Goal: Information Seeking & Learning: Learn about a topic

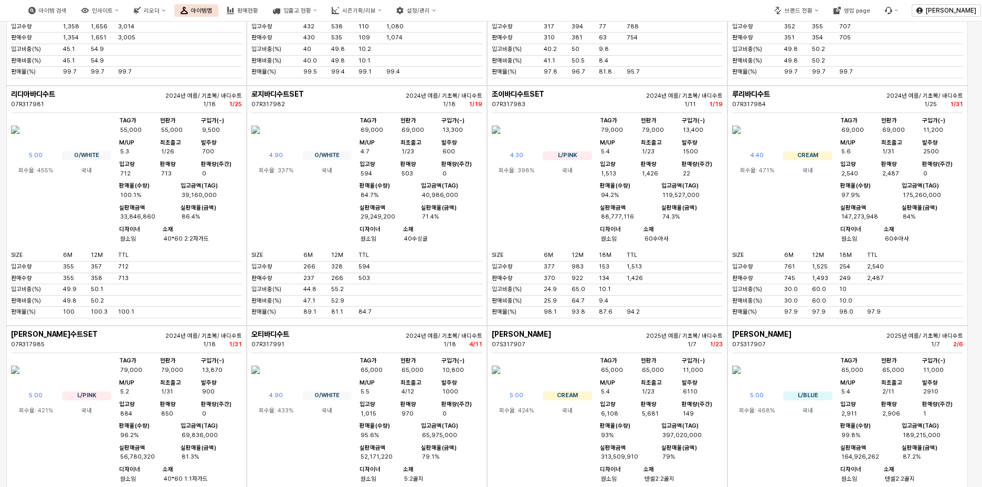
scroll to position [1786, 0]
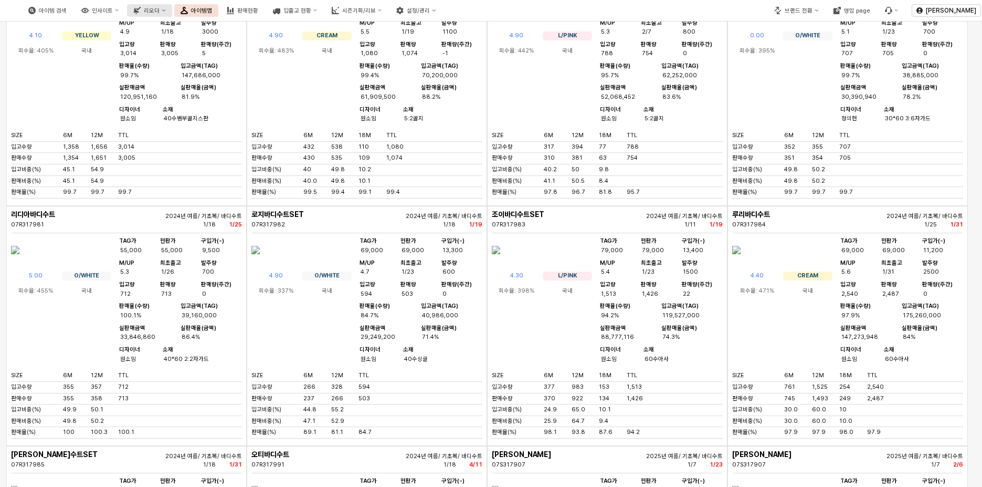
click at [172, 14] on button "리오더" at bounding box center [149, 10] width 45 height 13
click at [73, 15] on button "아이템 검색" at bounding box center [47, 10] width 51 height 13
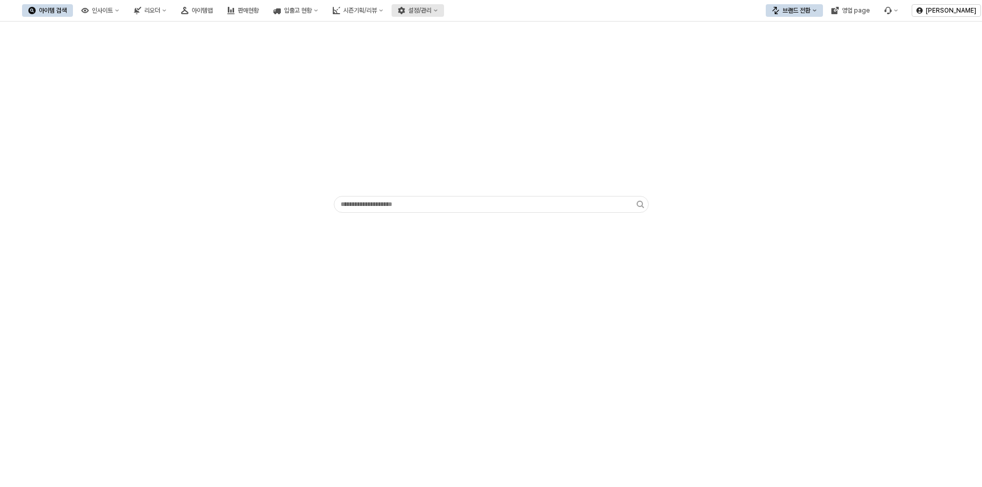
click at [444, 15] on button "설정/관리" at bounding box center [418, 10] width 52 height 13
drag, startPoint x: 693, startPoint y: 261, endPoint x: 481, endPoint y: 123, distance: 252.6
click at [690, 258] on div "App Frame" at bounding box center [491, 254] width 982 height 465
click at [265, 5] on button "판매현황" at bounding box center [243, 10] width 44 height 13
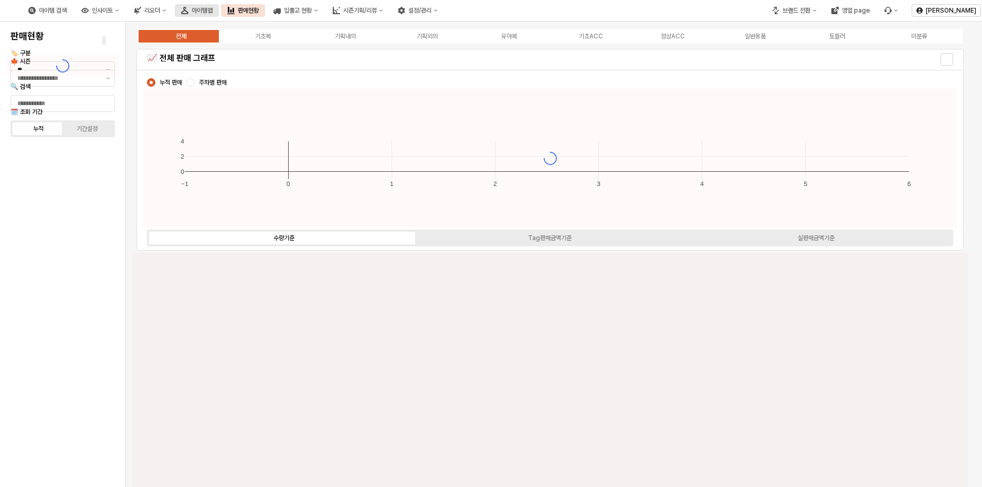
type input "****"
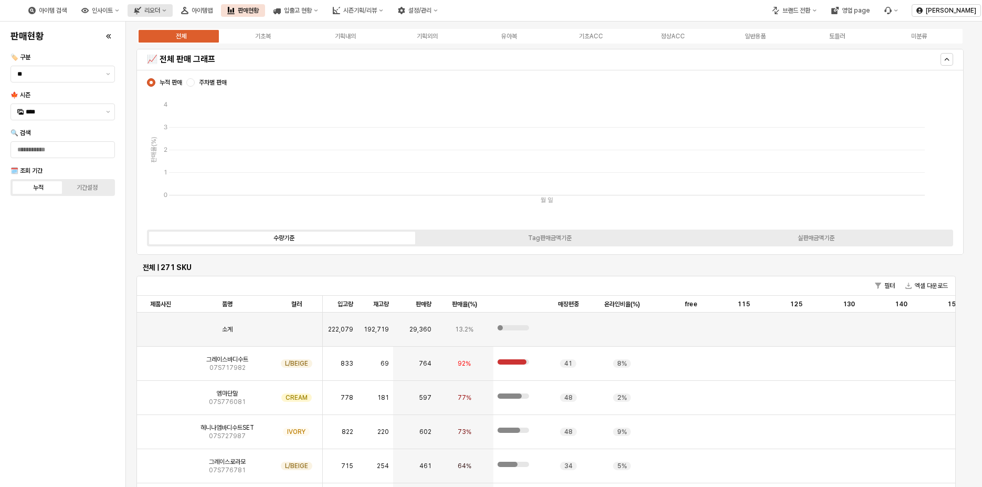
click at [160, 9] on div "리오더" at bounding box center [152, 10] width 16 height 7
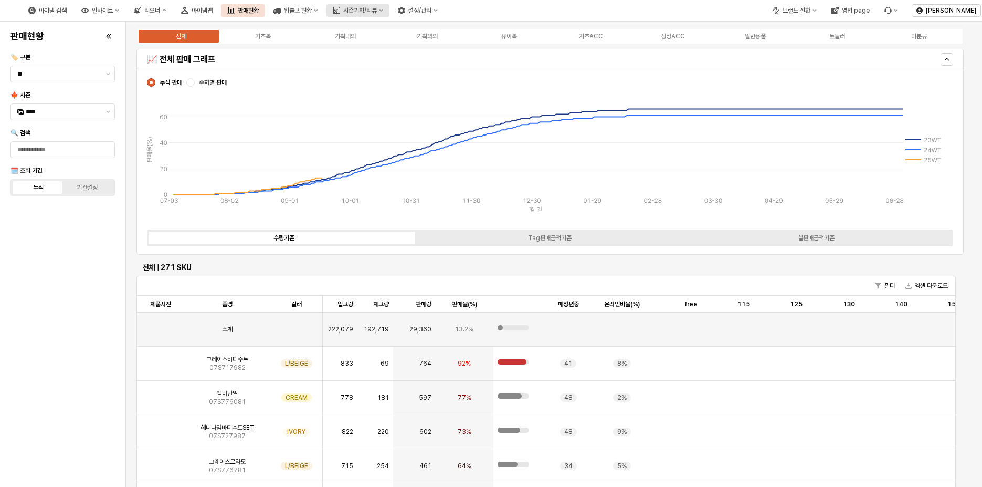
click at [377, 13] on div "시즌기획/리뷰" at bounding box center [360, 10] width 34 height 7
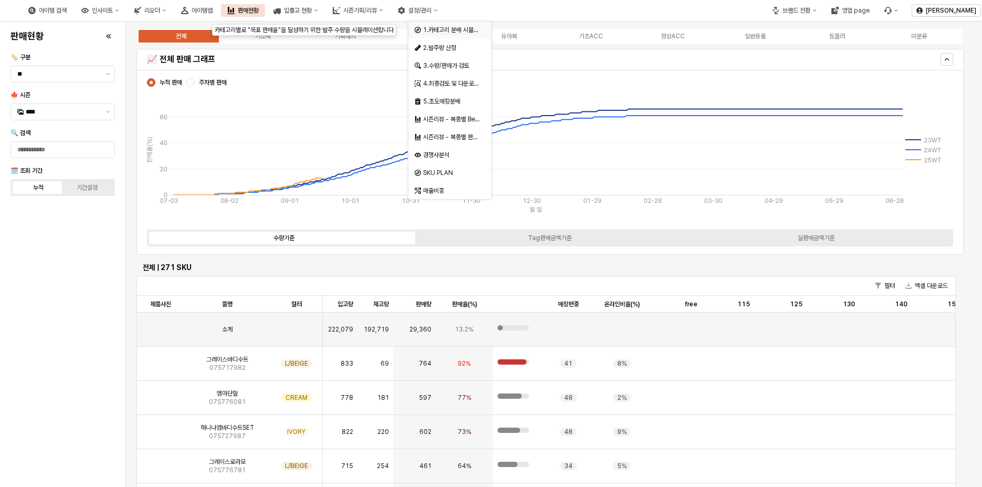
click at [456, 35] on div "1.카테고리 분배 시뮬레이션" at bounding box center [447, 30] width 65 height 10
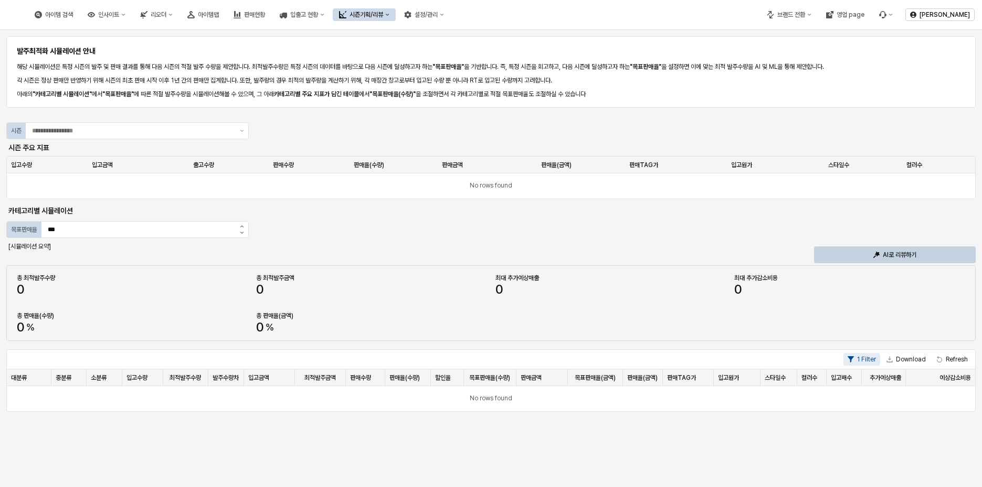
click at [396, 12] on button "시즌기획/리뷰" at bounding box center [364, 14] width 63 height 13
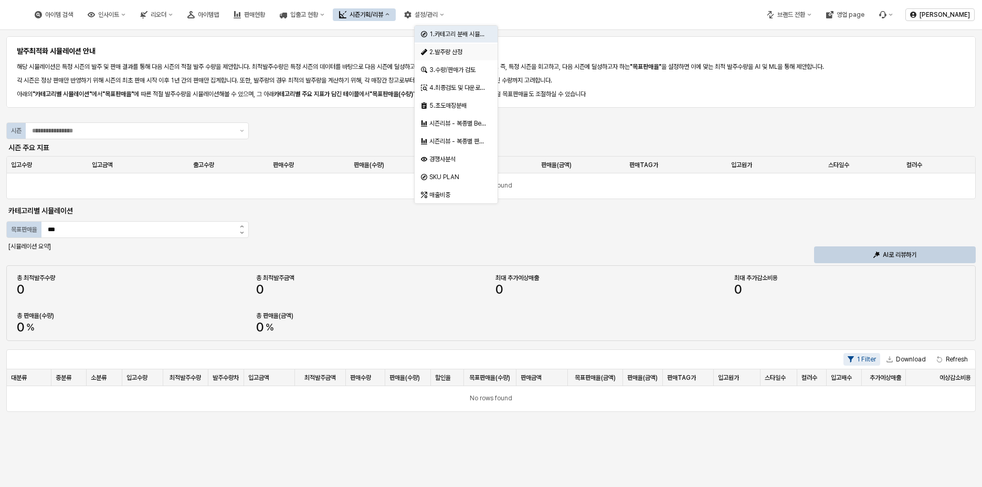
click at [470, 48] on div "2.발주량 산정" at bounding box center [457, 52] width 56 height 8
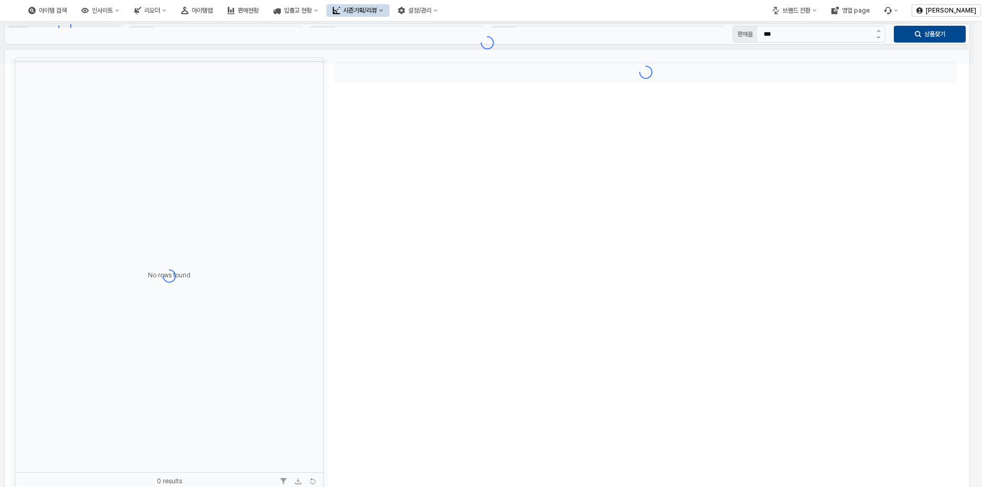
type input "**"
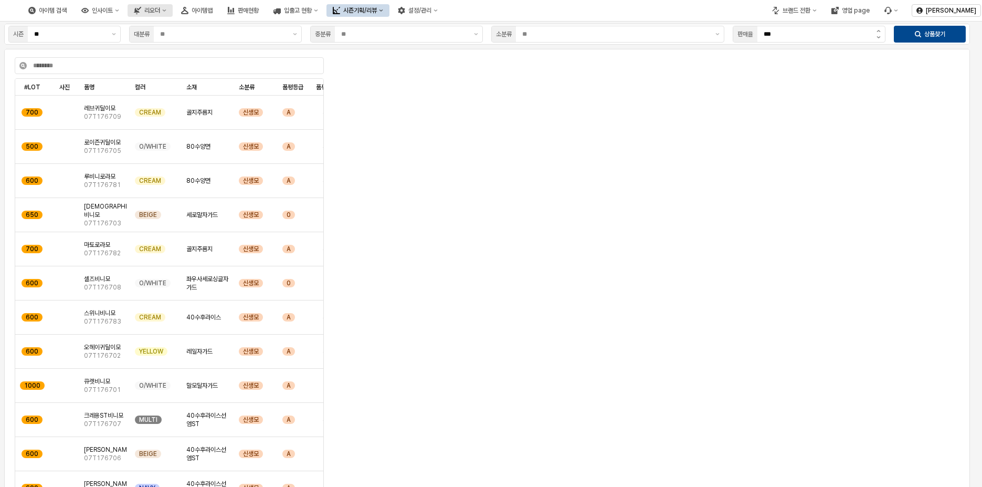
click at [166, 11] on icon "리오더" at bounding box center [165, 10] width 4 height 2
click at [89, 13] on icon "인사이트" at bounding box center [84, 10] width 7 height 7
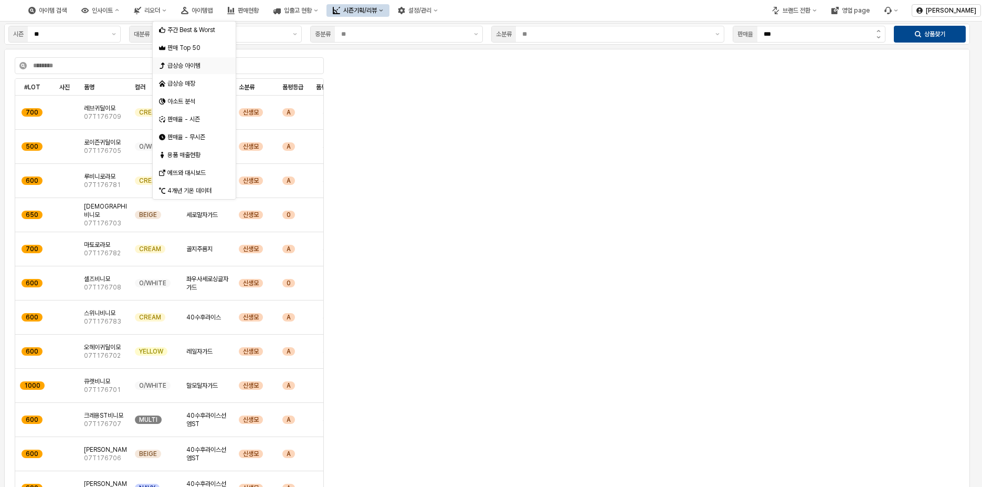
click at [208, 62] on div "급상승 아이템" at bounding box center [195, 65] width 56 height 8
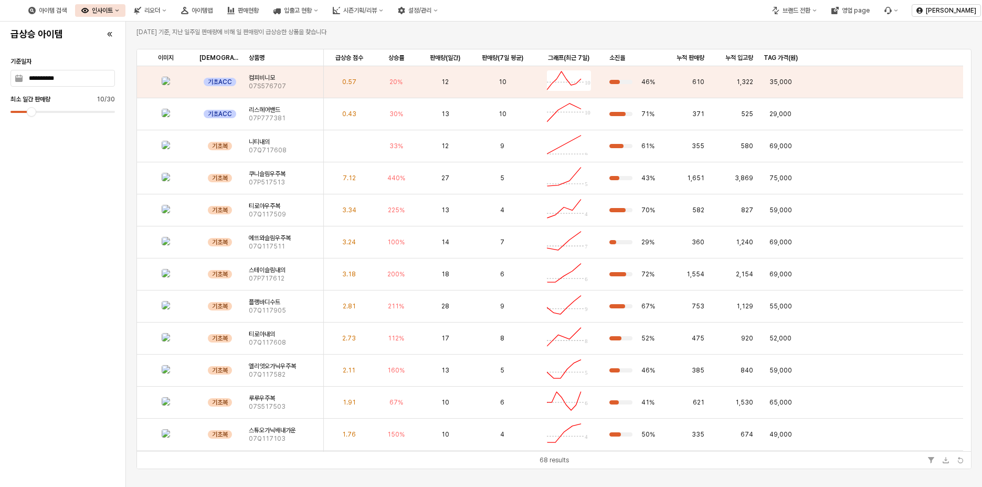
click at [113, 9] on div "인사이트" at bounding box center [102, 10] width 21 height 7
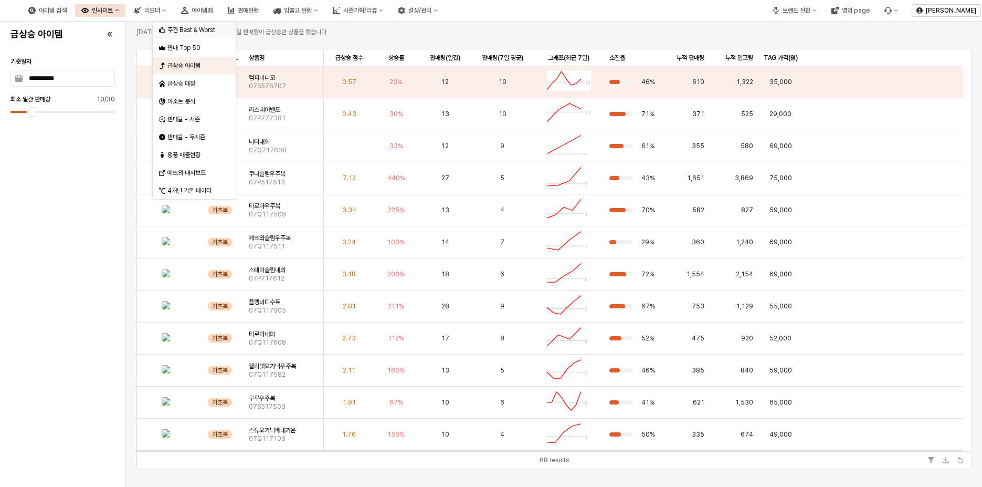
click at [187, 28] on div "주간 Best & Worst" at bounding box center [195, 30] width 56 height 8
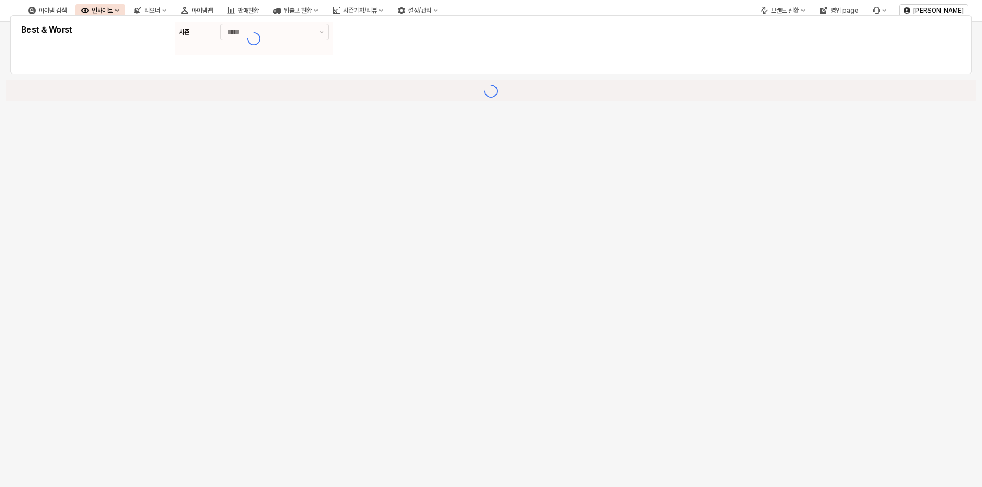
type input "********"
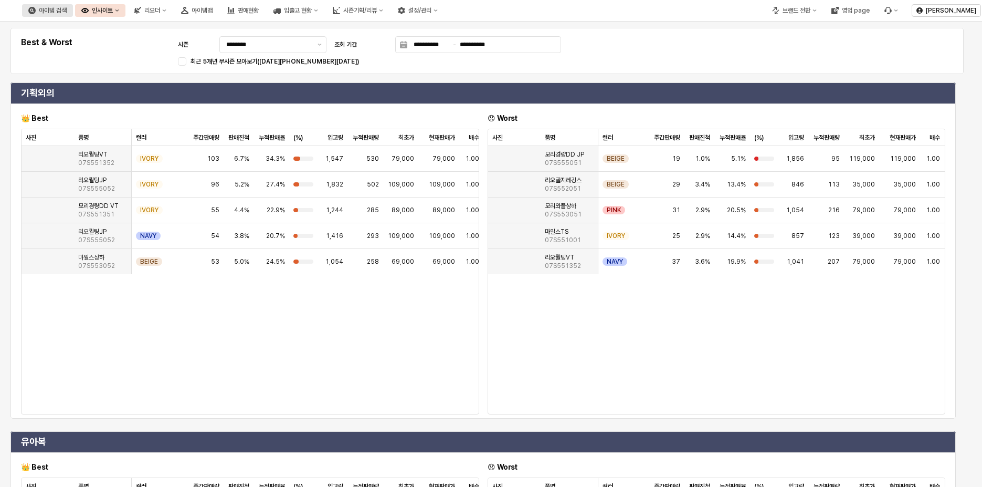
click at [67, 12] on div "아이템 검색" at bounding box center [53, 10] width 28 height 7
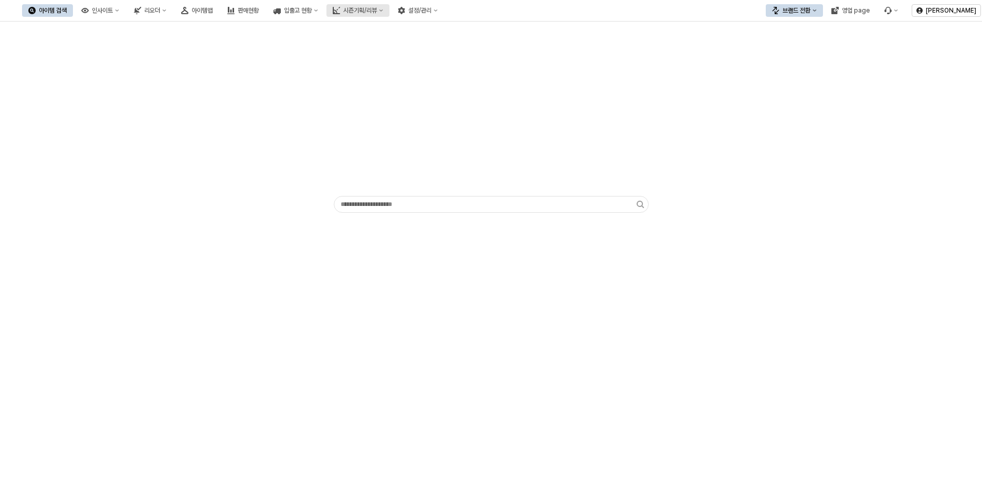
click at [377, 10] on div "시즌기획/리뷰" at bounding box center [360, 10] width 34 height 7
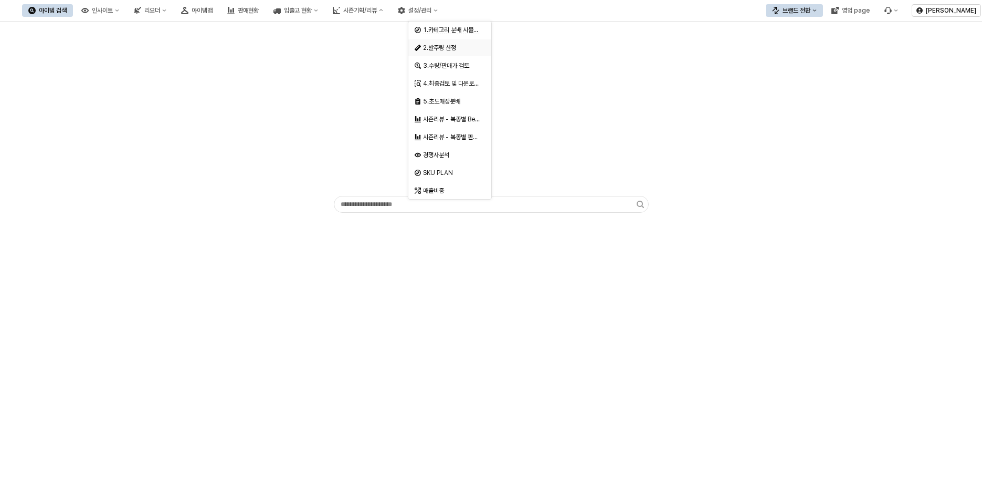
click at [450, 51] on div "2.발주량 산정" at bounding box center [451, 48] width 56 height 8
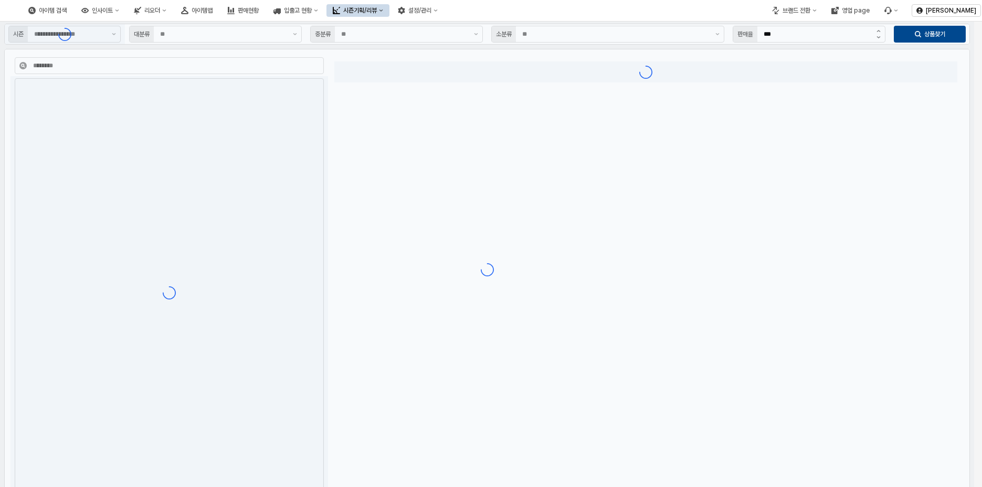
type input "**"
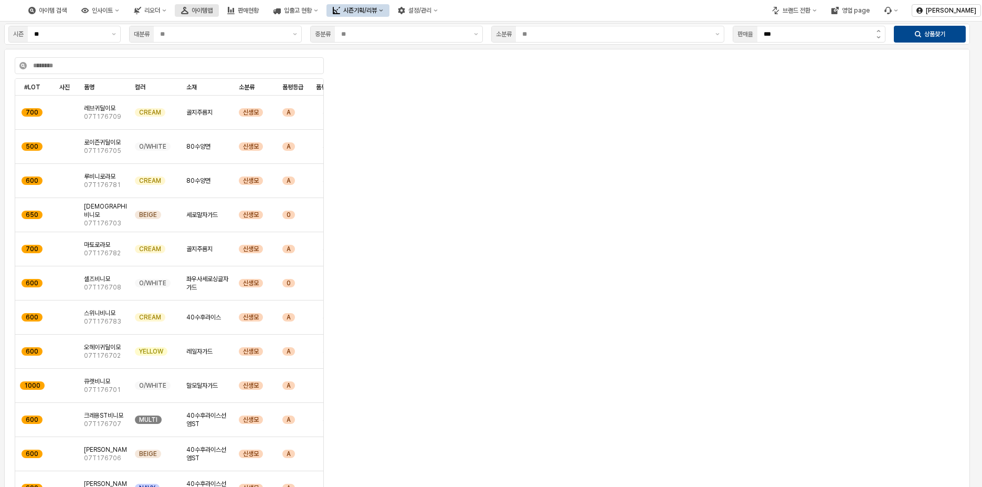
click at [213, 13] on div "아이템맵" at bounding box center [202, 10] width 21 height 7
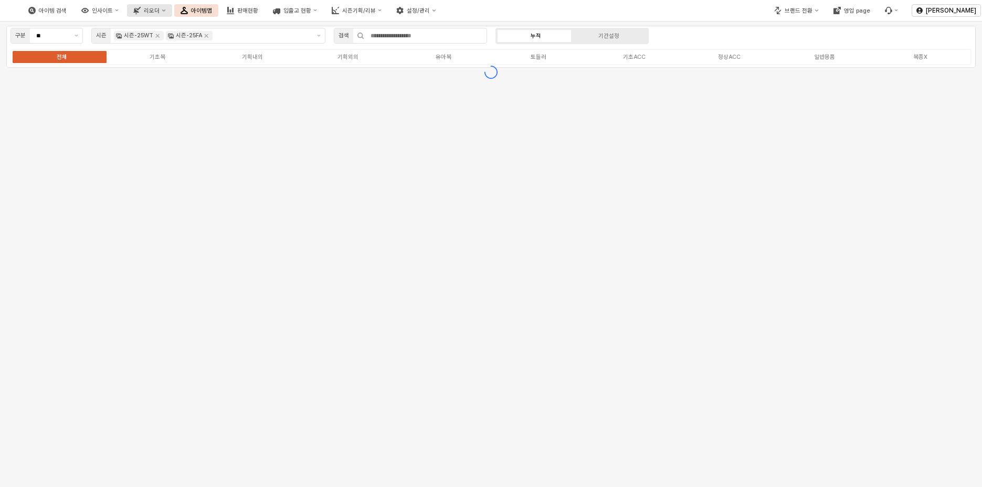
click at [160, 9] on div "리오더" at bounding box center [152, 10] width 16 height 7
click at [113, 8] on div "인사이트" at bounding box center [102, 10] width 21 height 7
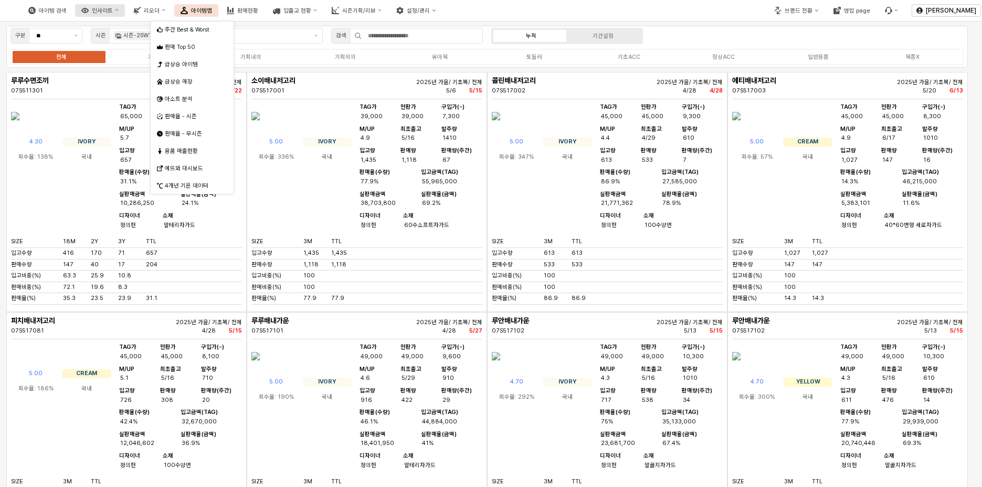
click at [125, 10] on button "인사이트" at bounding box center [100, 10] width 50 height 13
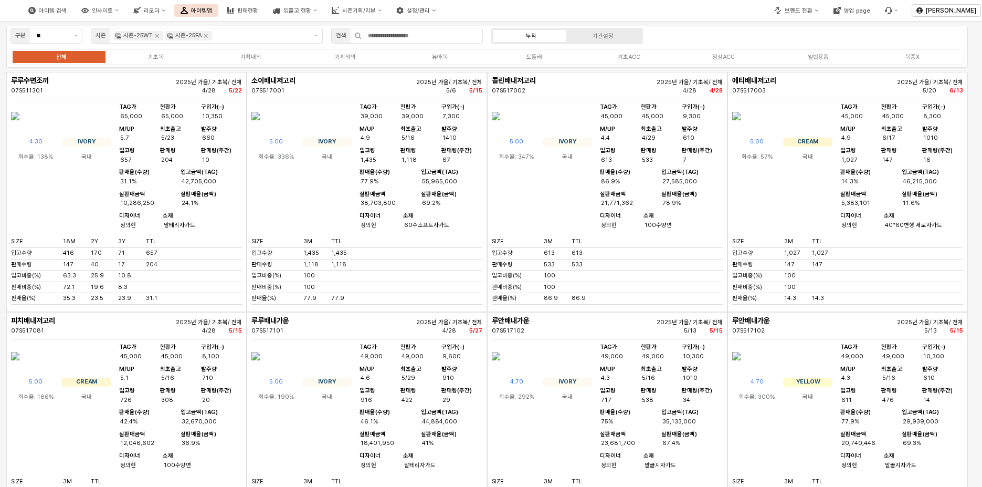
click at [67, 10] on div "아이템 검색" at bounding box center [53, 10] width 28 height 7
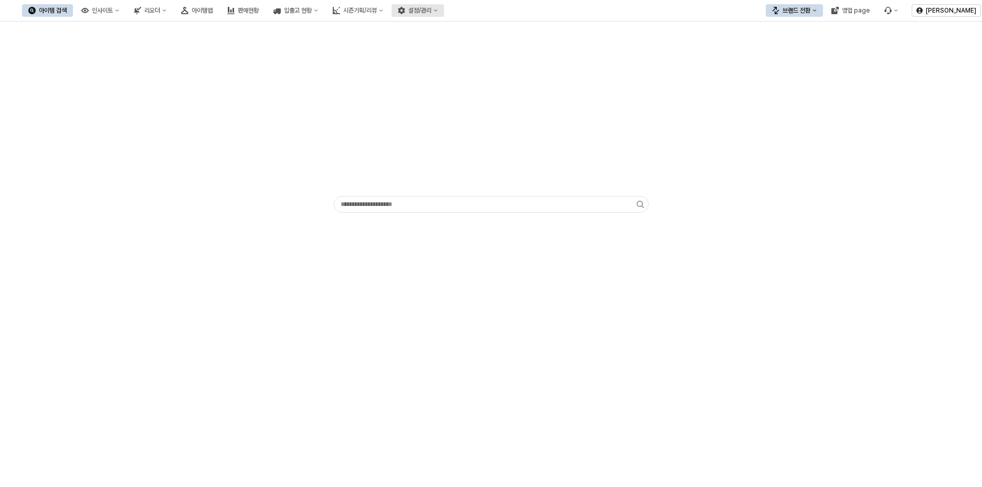
click at [444, 6] on button "설정/관리" at bounding box center [418, 10] width 52 height 13
click at [390, 14] on button "시즌기획/리뷰" at bounding box center [358, 10] width 63 height 13
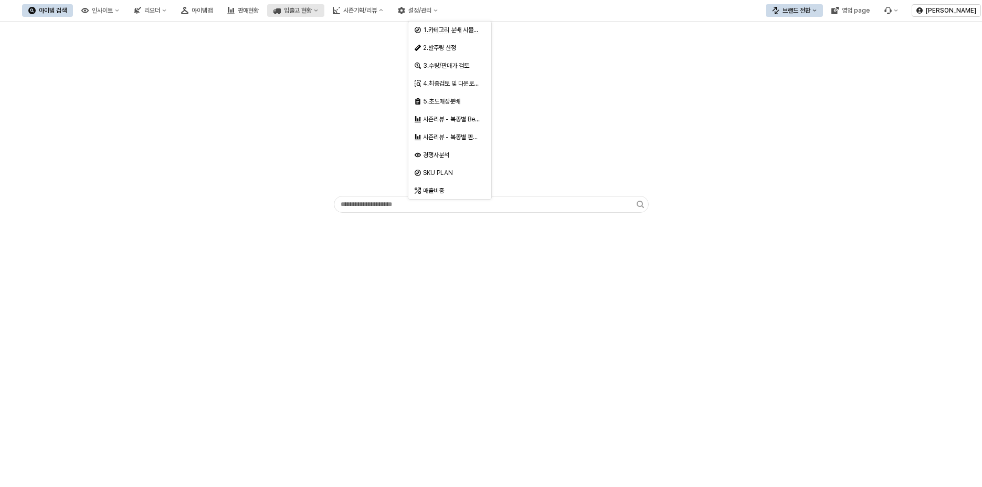
click at [312, 9] on div "입출고 현황" at bounding box center [298, 10] width 28 height 7
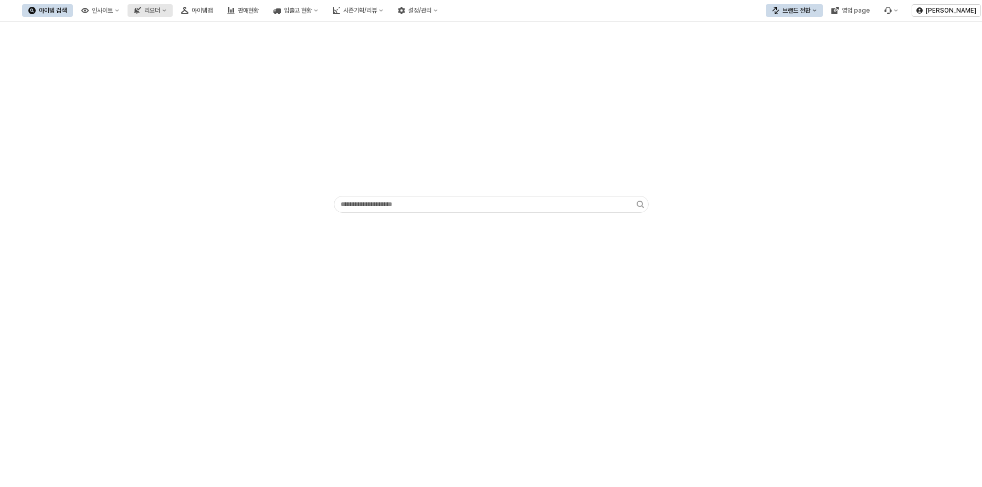
click at [173, 10] on button "리오더" at bounding box center [150, 10] width 45 height 13
click at [213, 8] on div "아이템맵" at bounding box center [202, 10] width 21 height 7
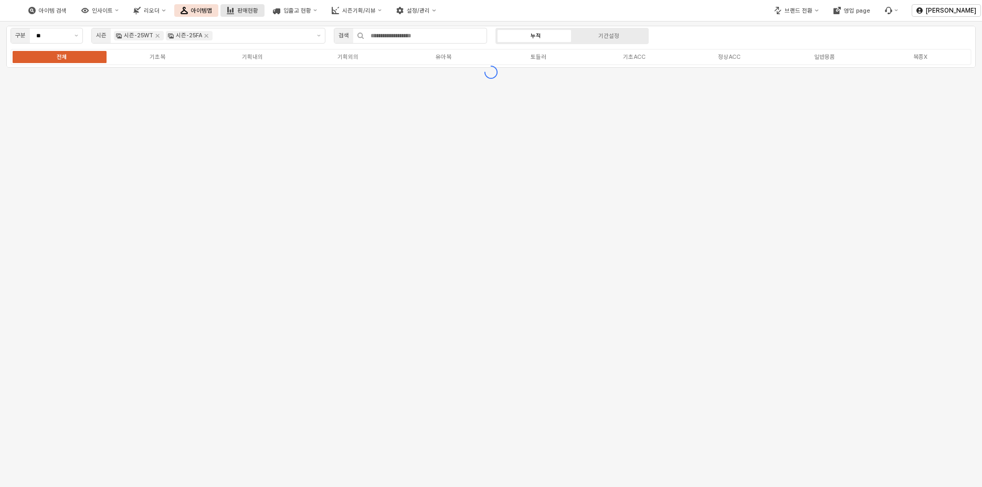
click at [234, 13] on rect "판매현황" at bounding box center [233, 10] width 2 height 5
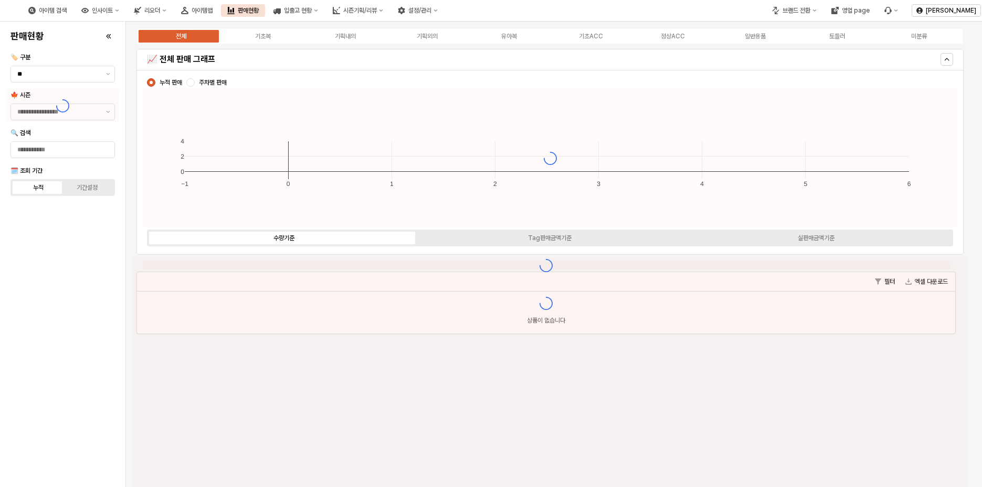
type input "****"
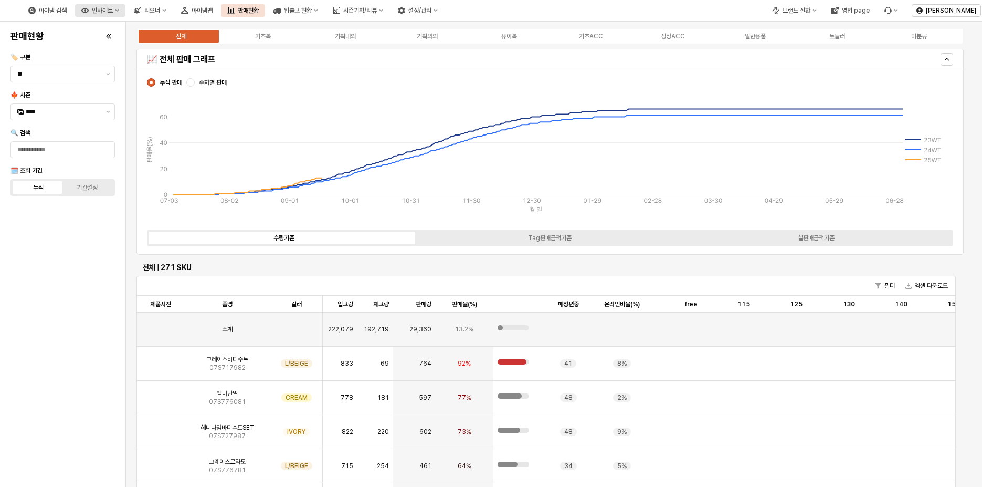
click at [125, 15] on button "인사이트" at bounding box center [100, 10] width 50 height 13
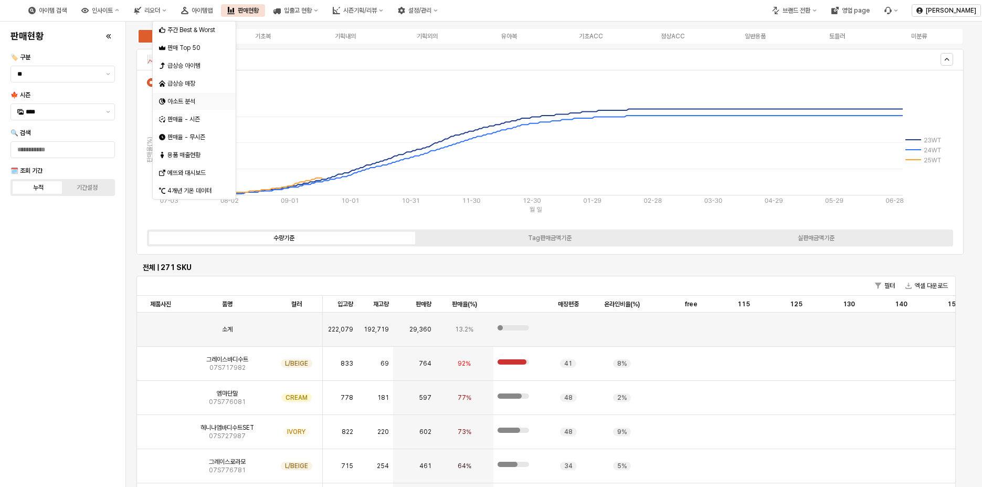
click at [196, 99] on div "아소트 분석" at bounding box center [195, 101] width 56 height 8
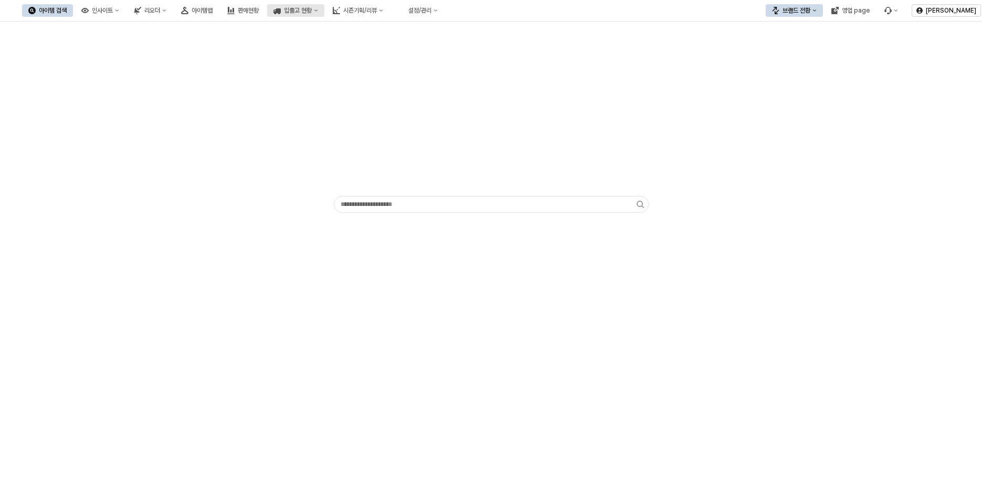
click at [312, 9] on div "입출고 현황" at bounding box center [298, 10] width 28 height 7
click at [265, 6] on button "판매현황" at bounding box center [243, 10] width 44 height 13
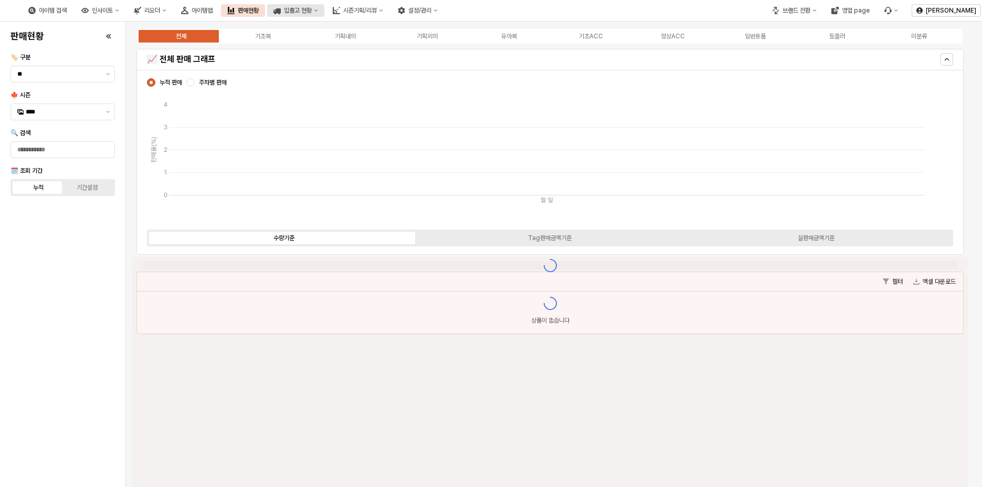
click at [312, 13] on div "입출고 현황" at bounding box center [298, 10] width 28 height 7
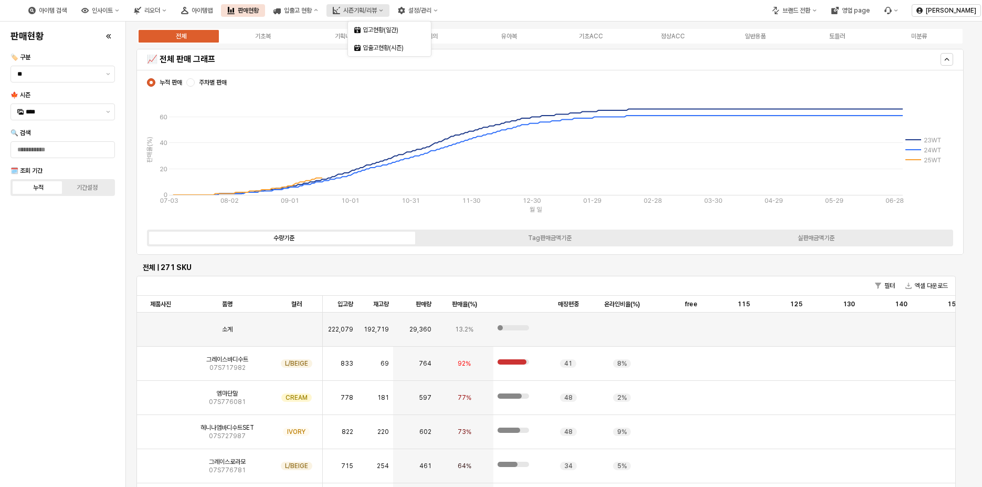
click at [377, 9] on div "시즌기획/리뷰" at bounding box center [360, 10] width 34 height 7
click at [213, 8] on div "아이템맵" at bounding box center [202, 10] width 21 height 7
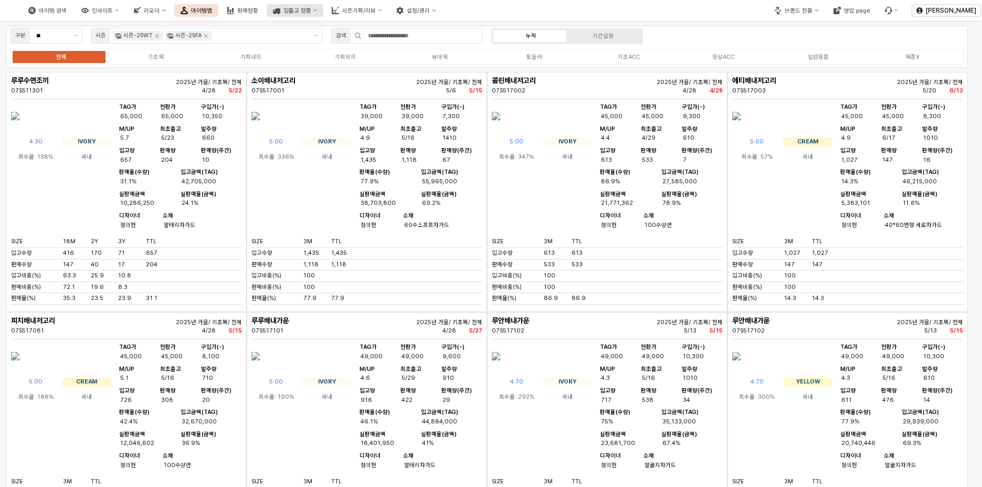
click at [323, 15] on button "입출고 현황" at bounding box center [295, 10] width 57 height 13
click at [311, 14] on div "입출고 현황" at bounding box center [297, 10] width 28 height 7
click at [376, 12] on div "시즌기획/리뷰" at bounding box center [359, 10] width 34 height 7
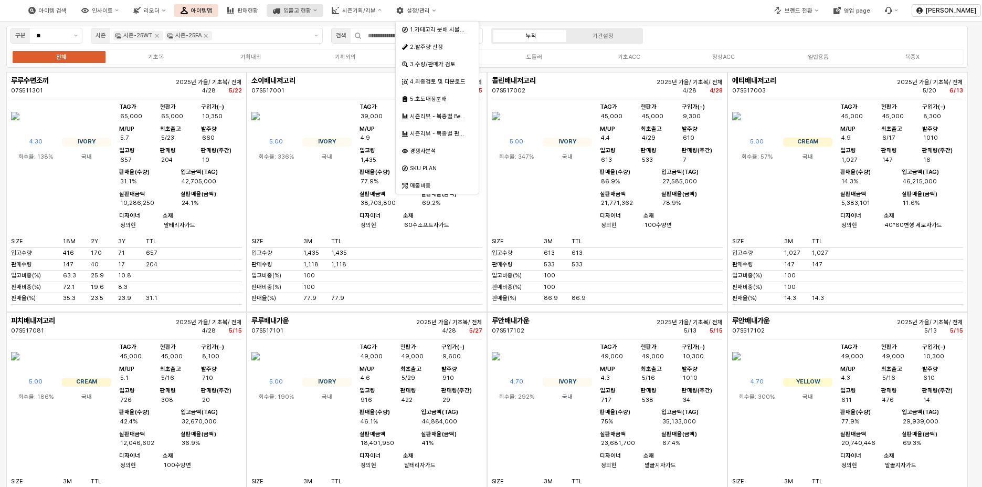
click at [311, 8] on div "입출고 현황" at bounding box center [297, 10] width 28 height 7
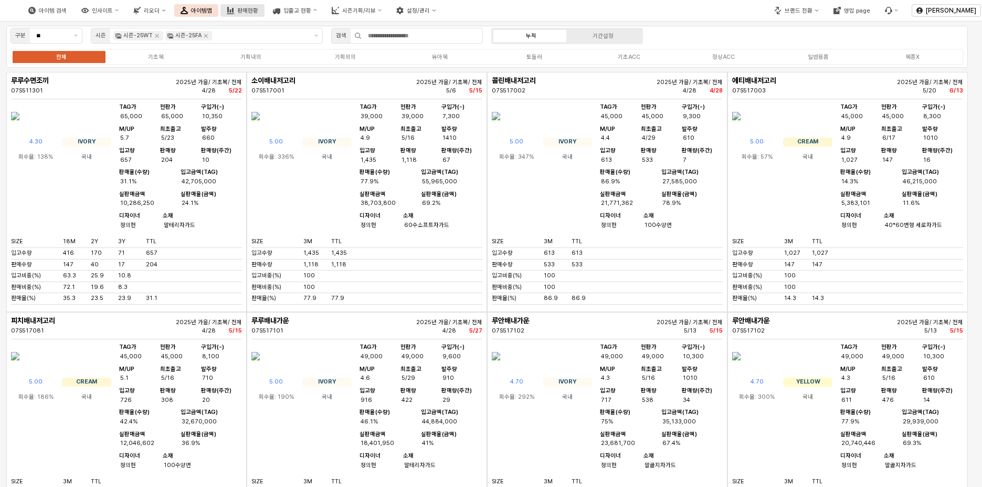
click at [258, 8] on div "판매현황" at bounding box center [247, 10] width 21 height 7
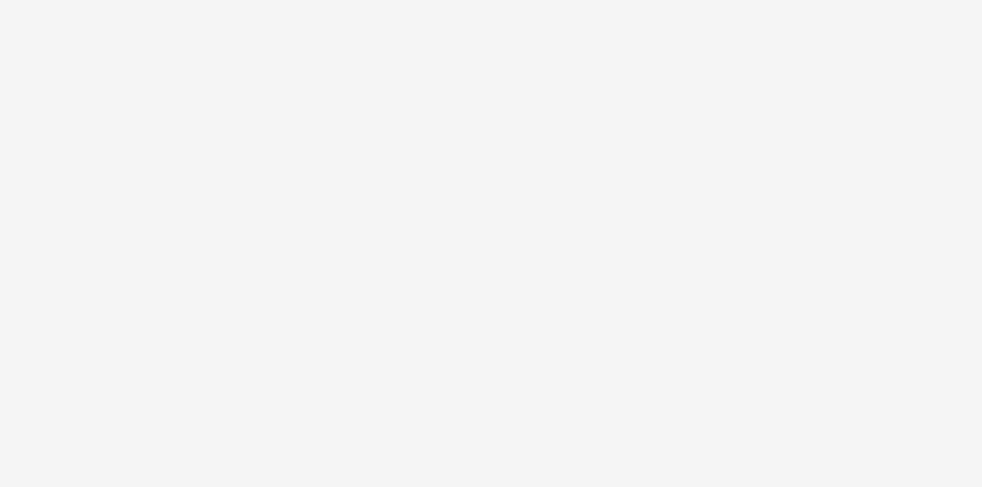
click at [235, 8] on div "App Frame" at bounding box center [491, 14] width 970 height 21
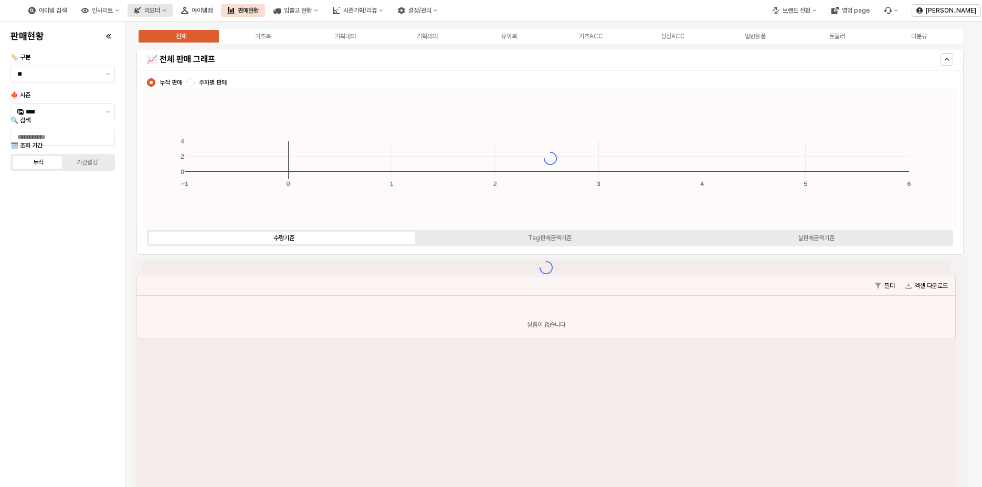
type input "****"
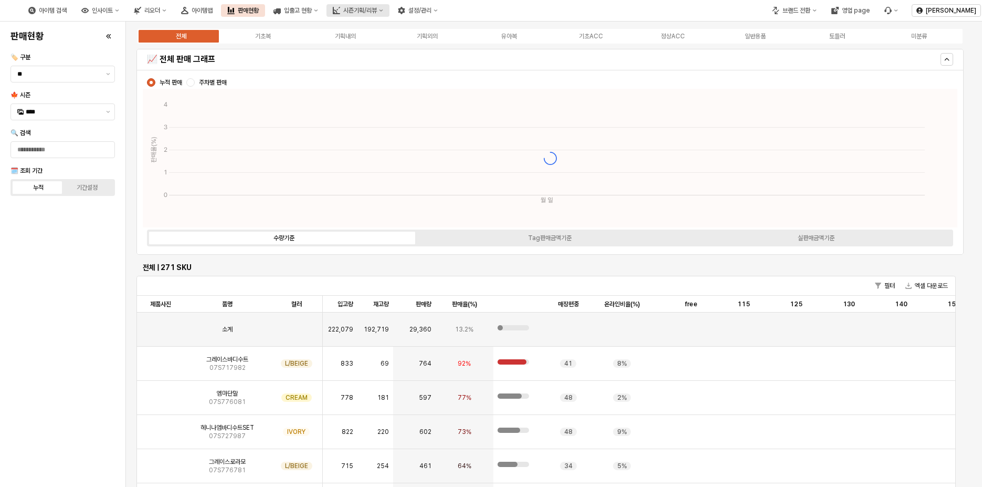
click at [390, 14] on button "시즌기획/리뷰" at bounding box center [358, 10] width 63 height 13
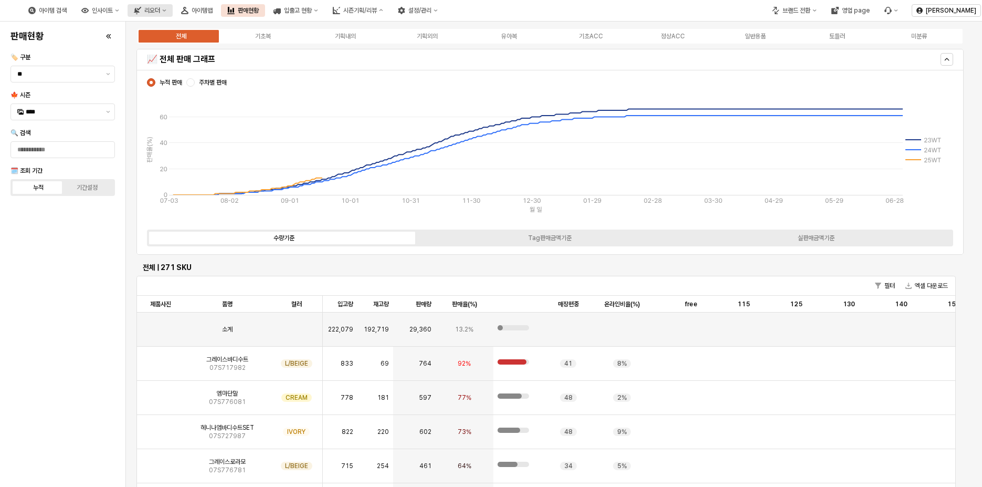
click at [166, 10] on icon "리오더" at bounding box center [164, 10] width 4 height 4
click at [113, 12] on div "인사이트" at bounding box center [102, 10] width 21 height 7
click at [312, 9] on div "입출고 현황" at bounding box center [298, 10] width 28 height 7
drag, startPoint x: 474, startPoint y: 10, endPoint x: 456, endPoint y: 10, distance: 17.8
click at [444, 10] on div "아이템 검색 인사이트 리오더 아이템맵 판매현황 입출고 현황 시즌기획/리뷰 설정/관리" at bounding box center [233, 10] width 422 height 22
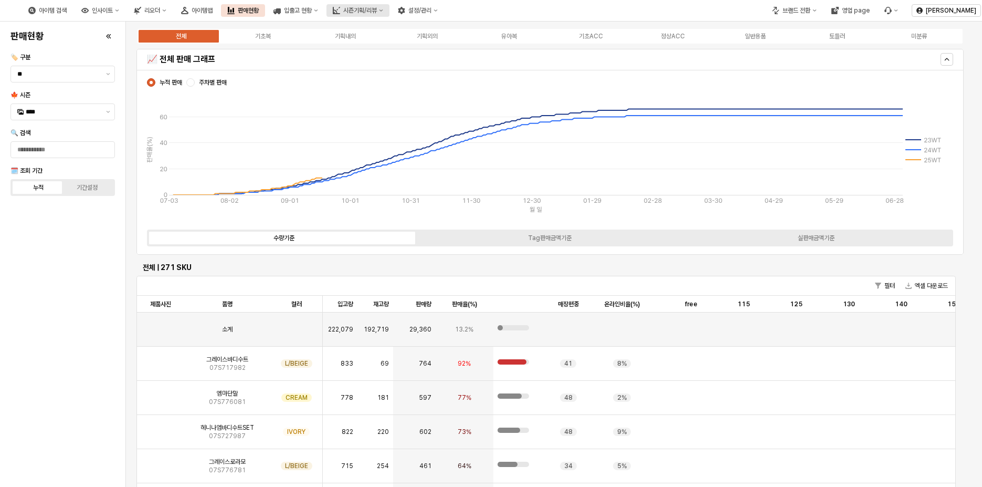
click at [377, 10] on div "시즌기획/리뷰" at bounding box center [360, 10] width 34 height 7
click at [125, 16] on button "인사이트" at bounding box center [100, 10] width 50 height 13
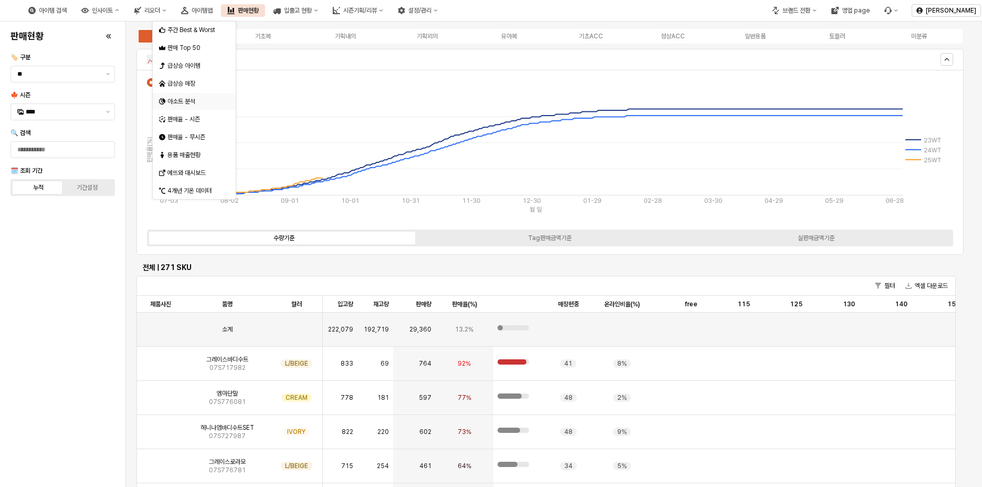
click at [180, 99] on div "아소트 분석" at bounding box center [195, 101] width 56 height 8
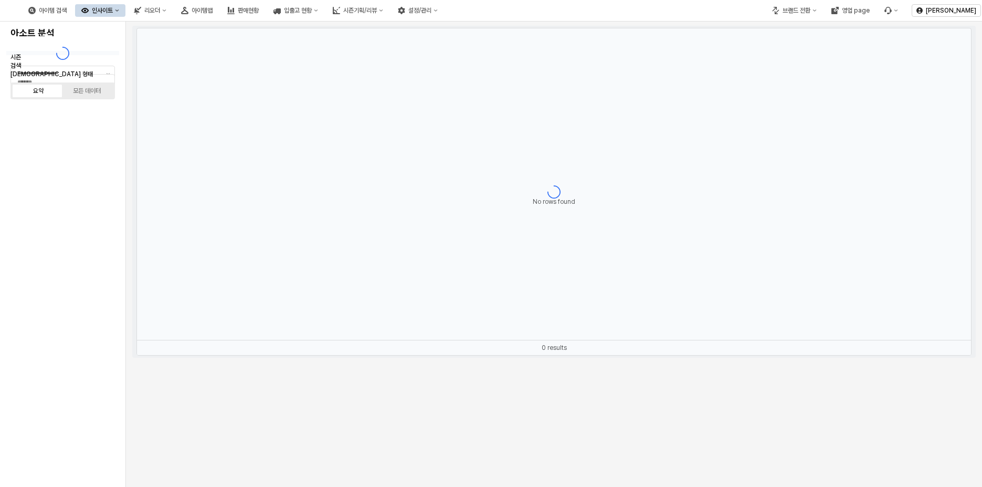
type input "********"
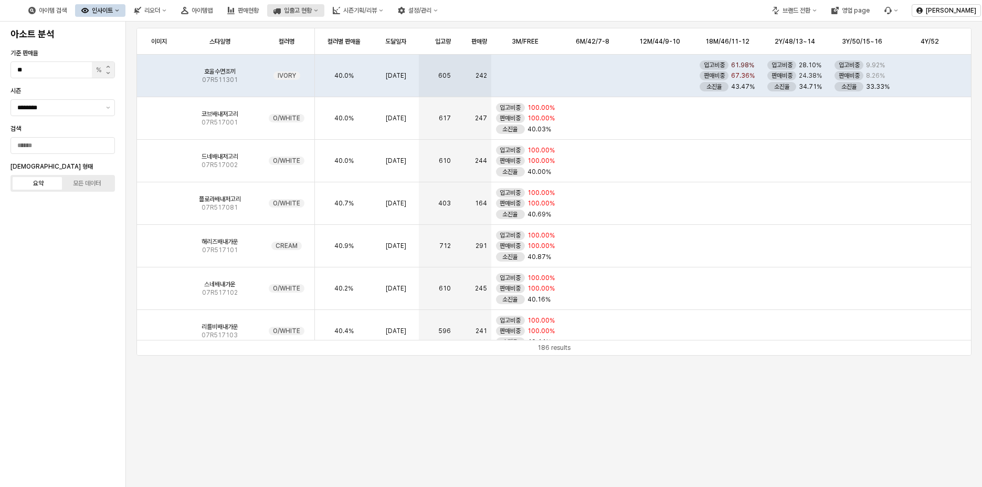
click at [324, 15] on button "입출고 현황" at bounding box center [295, 10] width 57 height 13
click at [265, 15] on button "판매현황" at bounding box center [243, 10] width 44 height 13
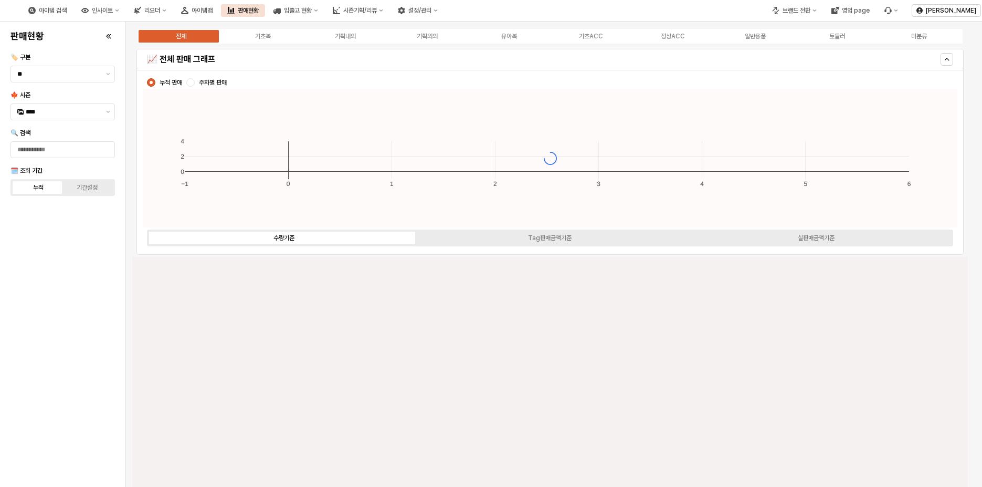
type input "****"
click at [377, 9] on div "시즌기획/리뷰" at bounding box center [360, 10] width 34 height 7
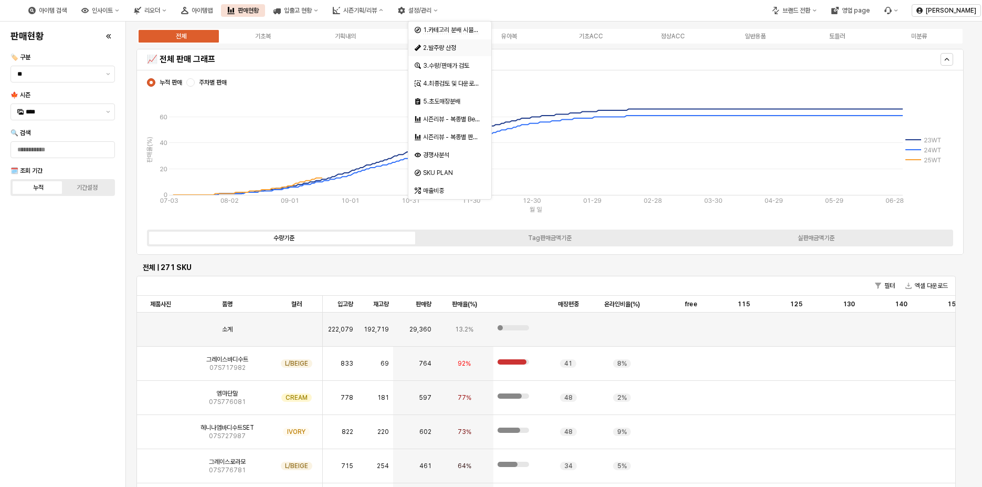
click at [445, 47] on div "2.발주량 산정" at bounding box center [451, 48] width 56 height 8
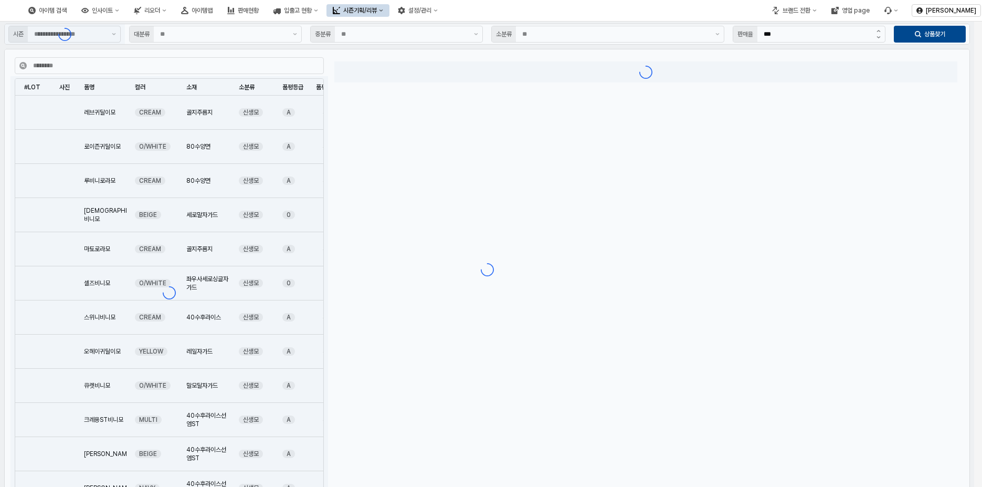
click at [377, 12] on div "시즌기획/리뷰" at bounding box center [360, 10] width 34 height 7
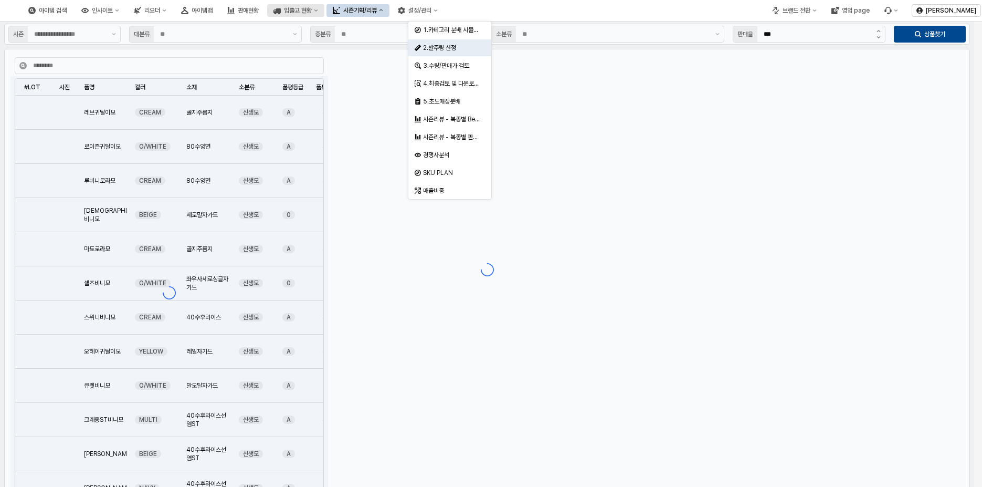
type input "**"
click at [324, 13] on button "입출고 현황" at bounding box center [295, 10] width 57 height 13
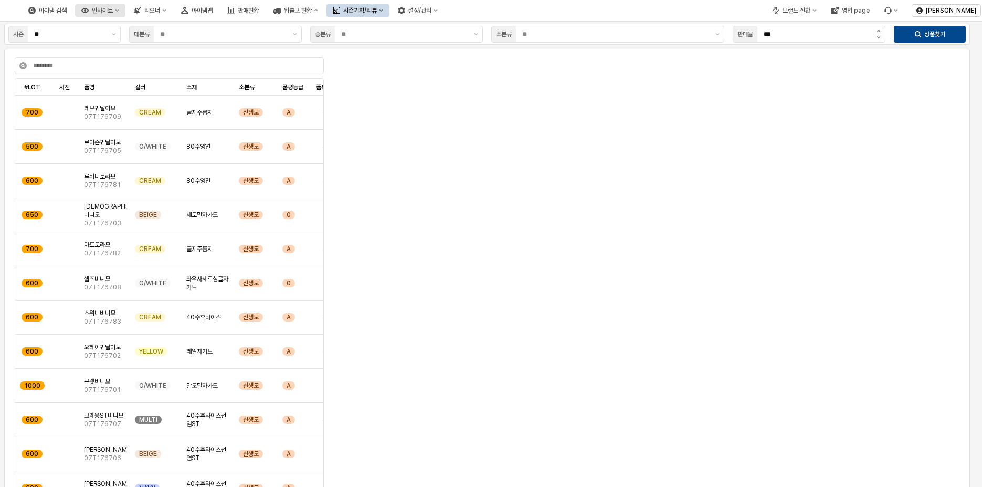
click at [113, 11] on div "인사이트" at bounding box center [102, 10] width 21 height 7
click at [259, 9] on div "판매현황" at bounding box center [248, 10] width 21 height 7
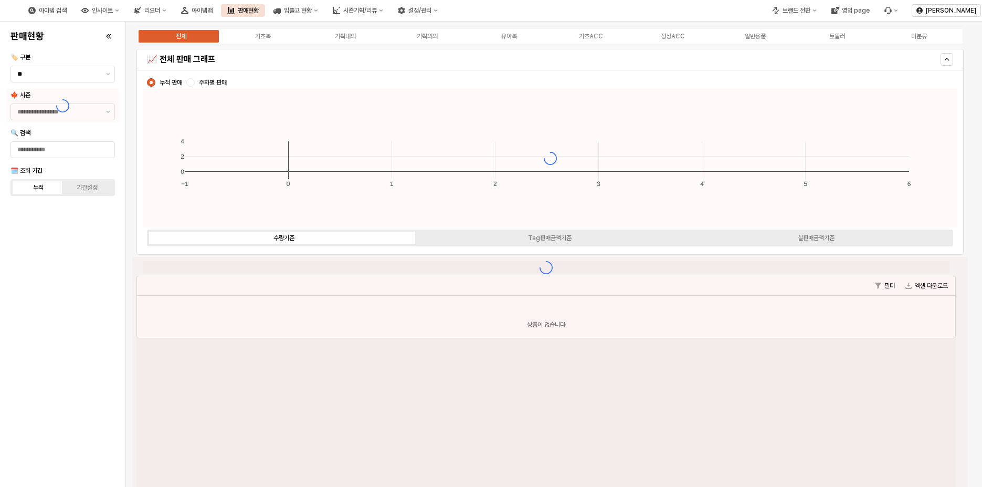
type input "****"
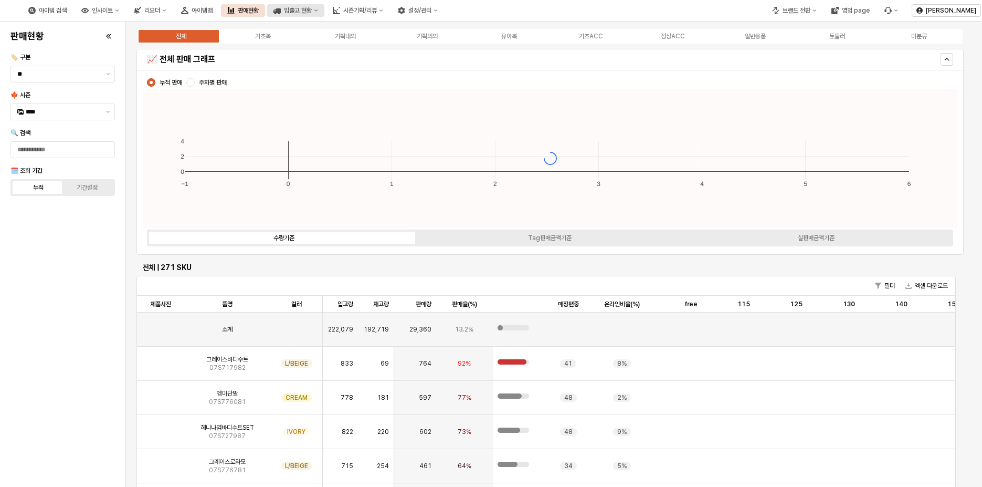
click at [312, 11] on div "입출고 현황" at bounding box center [298, 10] width 28 height 7
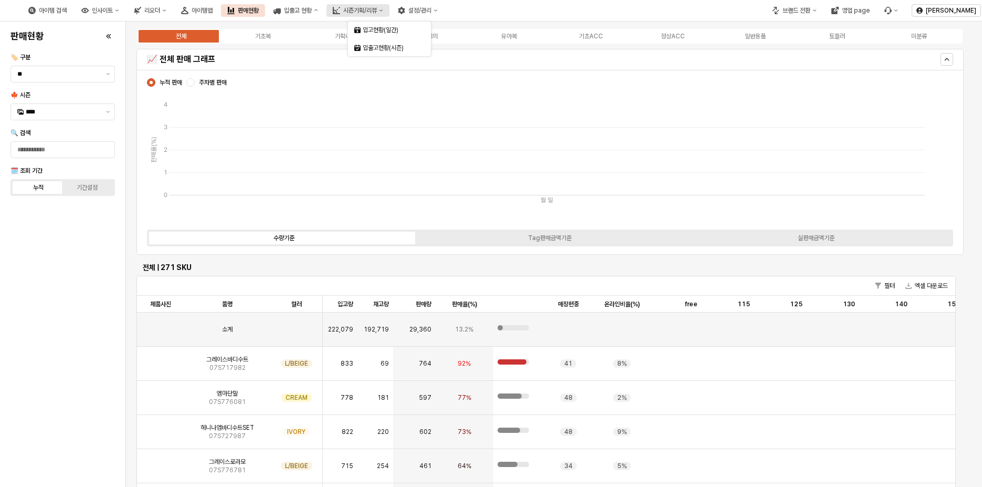
click at [377, 11] on div "시즌기획/리뷰" at bounding box center [360, 10] width 34 height 7
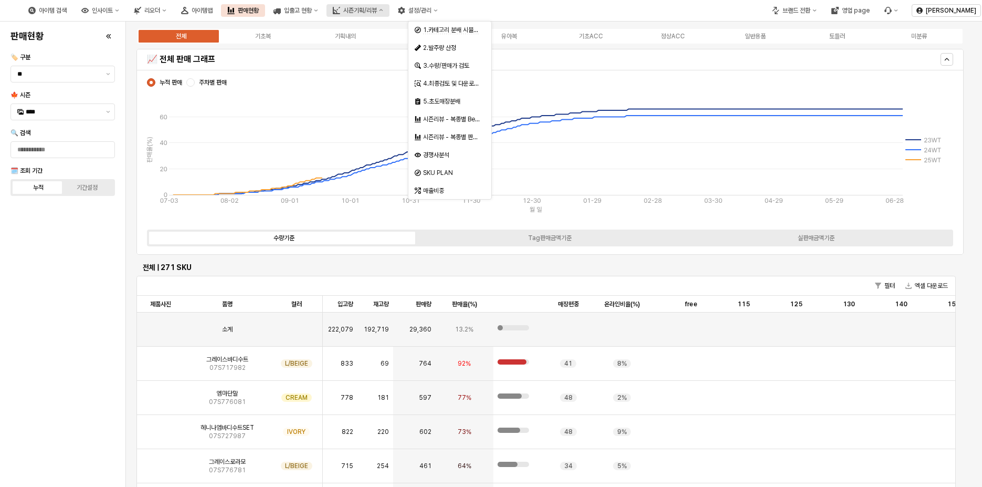
click at [377, 7] on div "시즌기획/리뷰" at bounding box center [360, 10] width 34 height 7
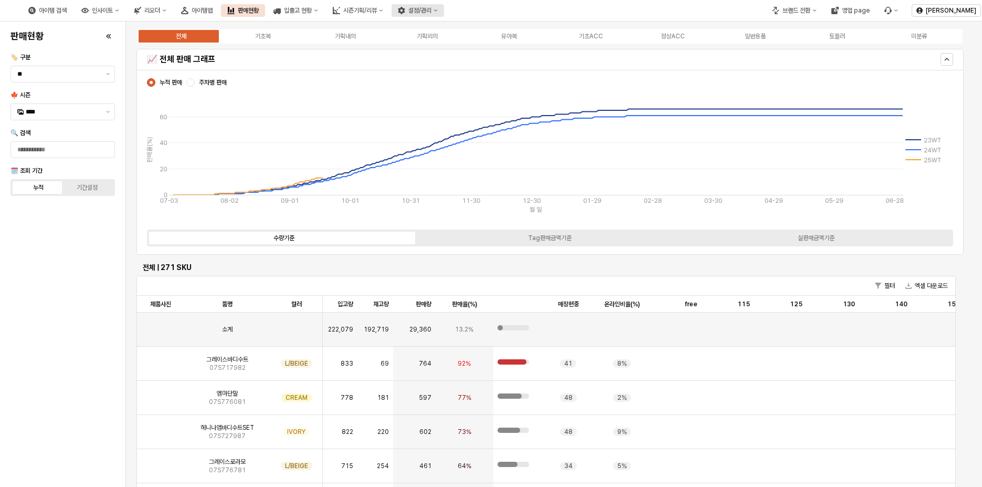
click at [432, 12] on div "설정/관리" at bounding box center [419, 10] width 23 height 7
click at [312, 13] on div "입출고 현황" at bounding box center [298, 10] width 28 height 7
click at [219, 15] on button "아이템맵" at bounding box center [197, 10] width 44 height 13
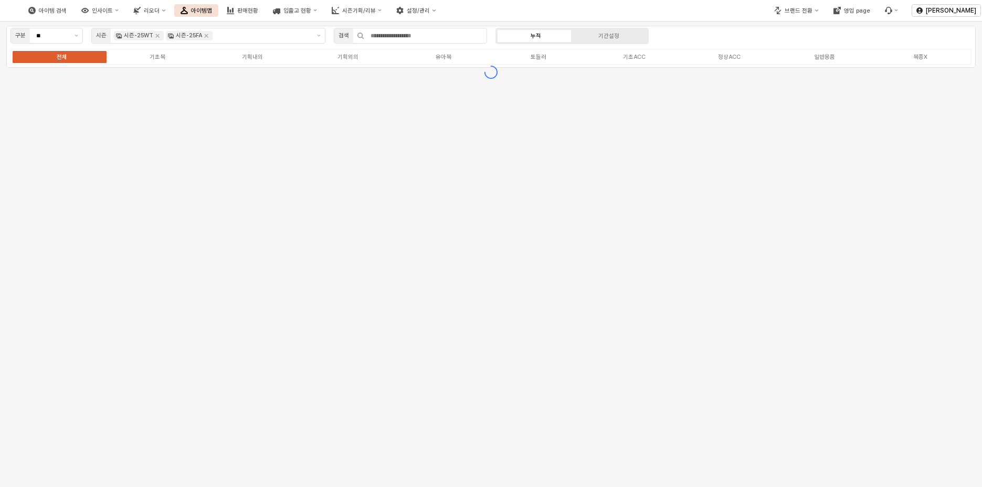
click at [172, 15] on button "리오더" at bounding box center [149, 10] width 45 height 13
drag, startPoint x: 163, startPoint y: 19, endPoint x: 174, endPoint y: 14, distance: 12.0
click at [170, 16] on div "아이템 검색 인사이트 리오더 아이템맵 판매현황 입출고 현황 시즌기획/리뷰 설정/관리" at bounding box center [232, 10] width 420 height 22
click at [113, 14] on div "인사이트" at bounding box center [102, 10] width 21 height 7
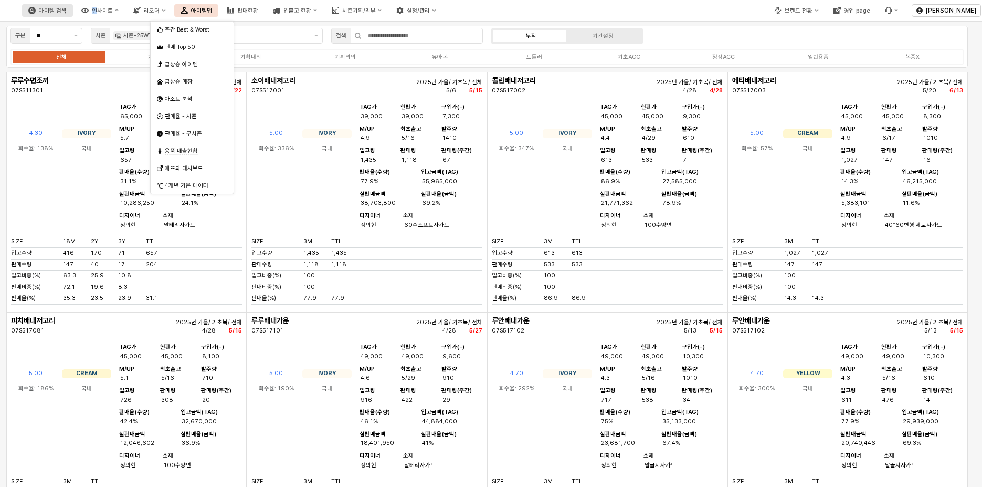
click at [67, 9] on div "아이템 검색" at bounding box center [53, 10] width 28 height 7
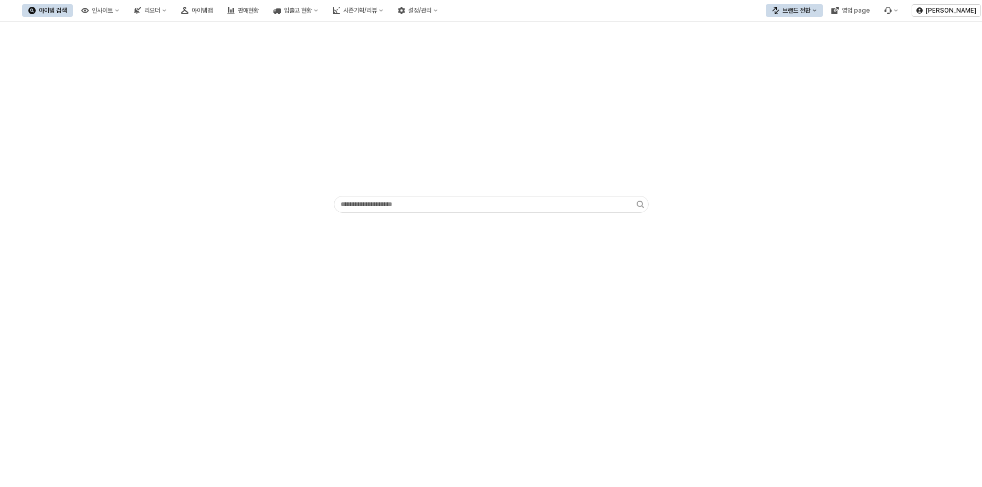
click at [312, 12] on div "입출고 현황" at bounding box center [298, 10] width 28 height 7
click at [377, 12] on div "시즌기획/리뷰" at bounding box center [360, 10] width 34 height 7
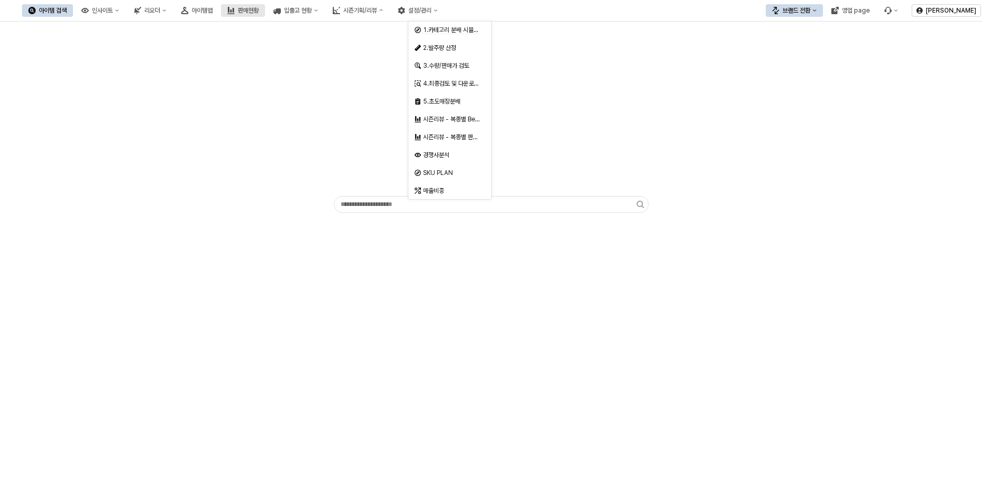
click at [259, 7] on div "판매현황" at bounding box center [248, 10] width 21 height 7
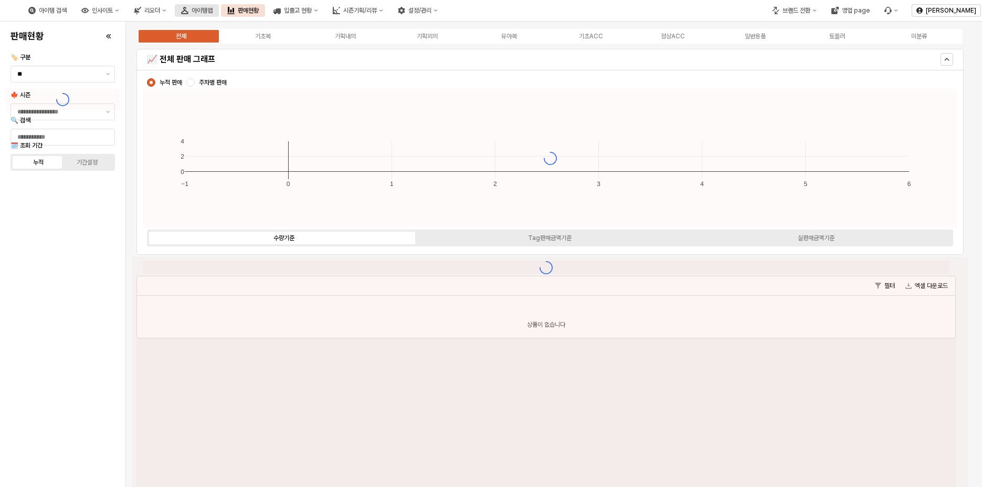
type input "****"
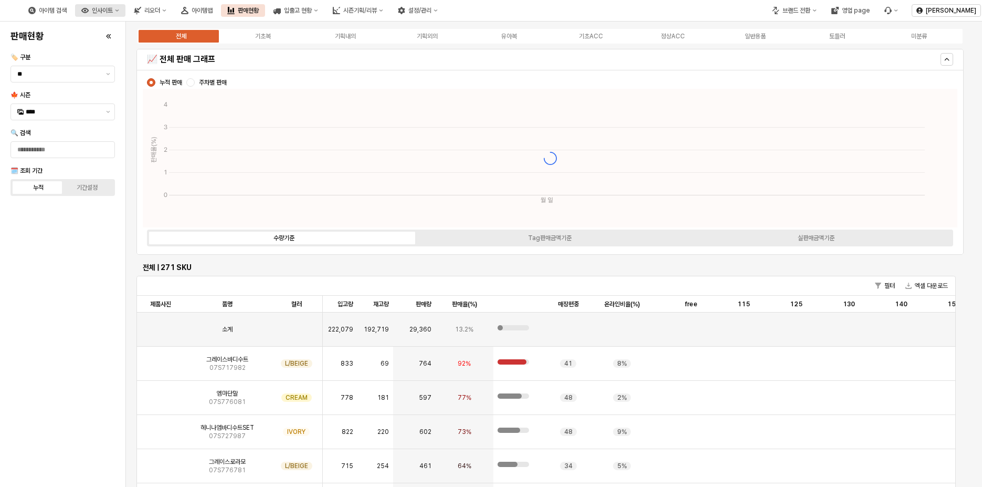
click at [113, 10] on div "인사이트" at bounding box center [102, 10] width 21 height 7
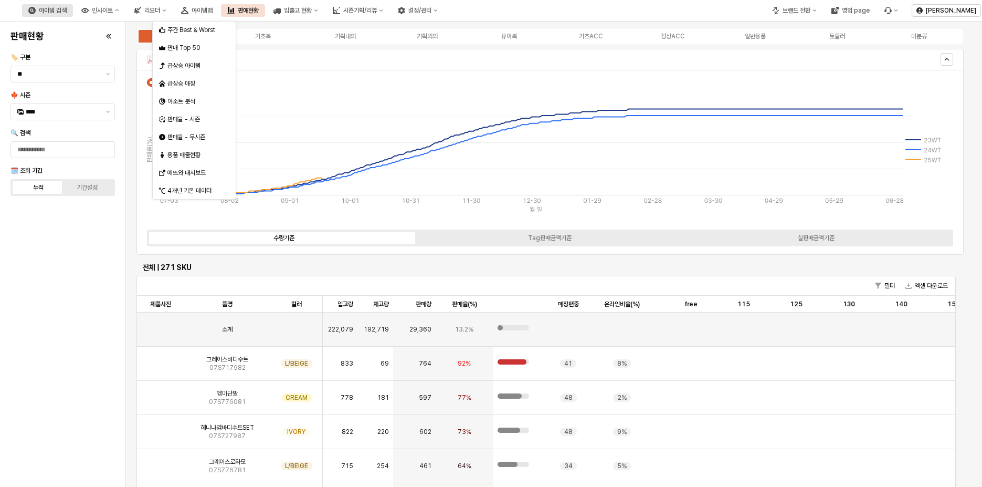
click at [67, 13] on div "아이템 검색" at bounding box center [53, 10] width 28 height 7
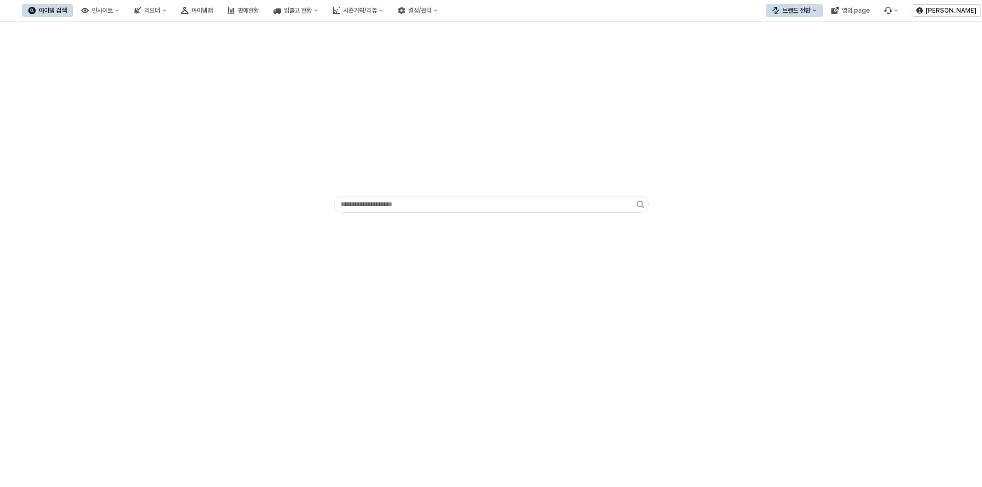
click at [498, 23] on div "App Frame" at bounding box center [491, 120] width 982 height 197
click at [432, 12] on div "설정/관리" at bounding box center [419, 10] width 23 height 7
click at [377, 9] on div "시즌기획/리뷰" at bounding box center [360, 10] width 34 height 7
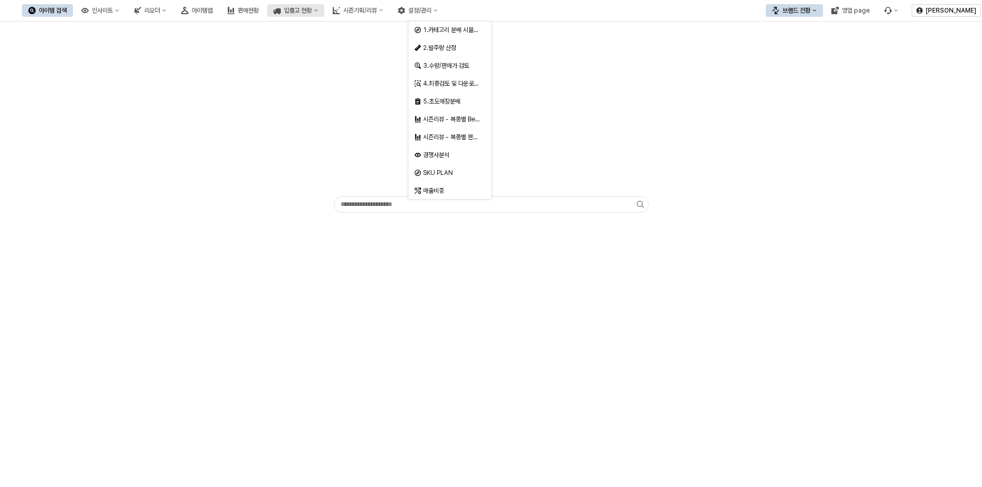
click at [312, 7] on div "입출고 현황" at bounding box center [298, 10] width 28 height 7
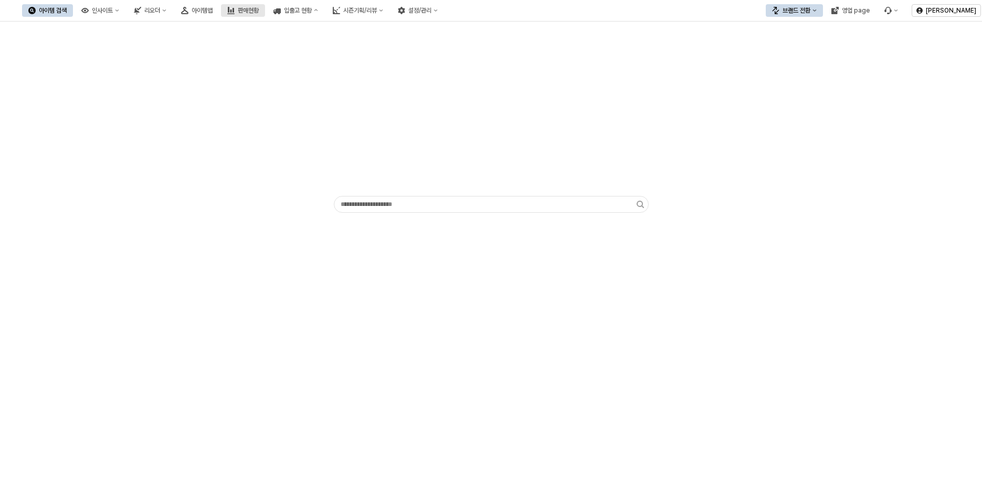
click at [259, 10] on div "판매현황" at bounding box center [248, 10] width 21 height 7
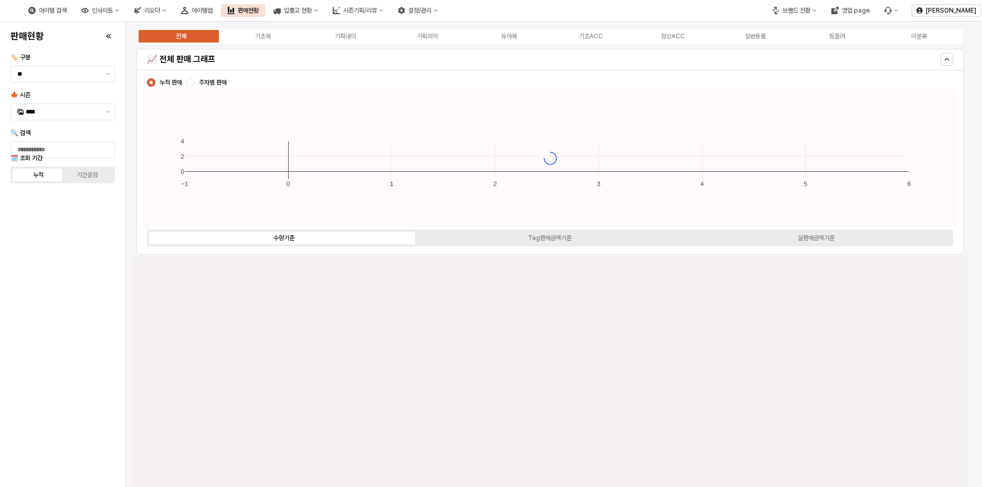
type input "****"
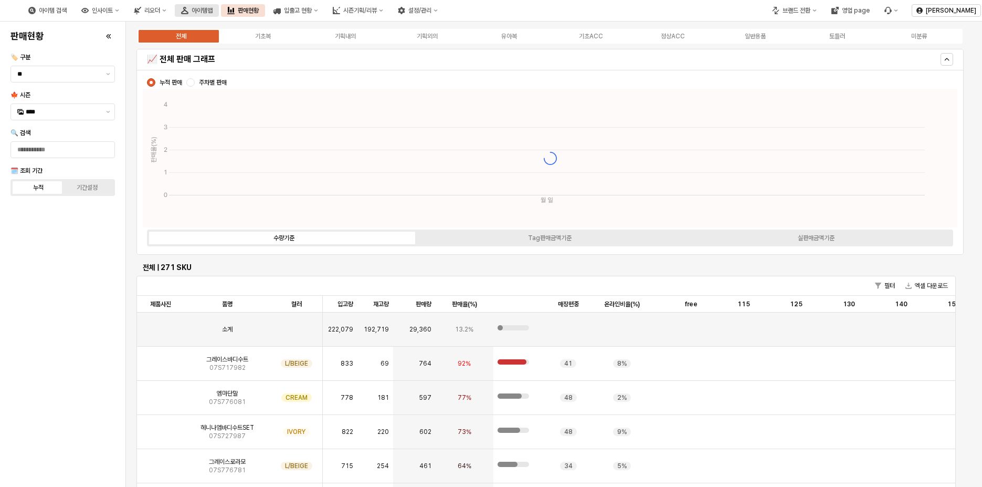
click at [213, 7] on div "아이템맵" at bounding box center [202, 10] width 21 height 7
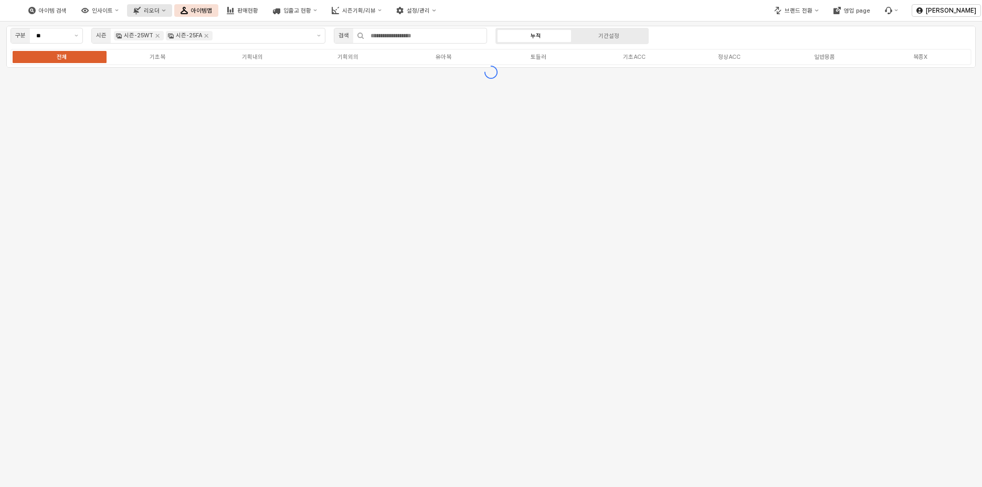
click at [172, 15] on button "리오더" at bounding box center [149, 10] width 45 height 13
click at [125, 15] on button "인사이트" at bounding box center [100, 10] width 50 height 13
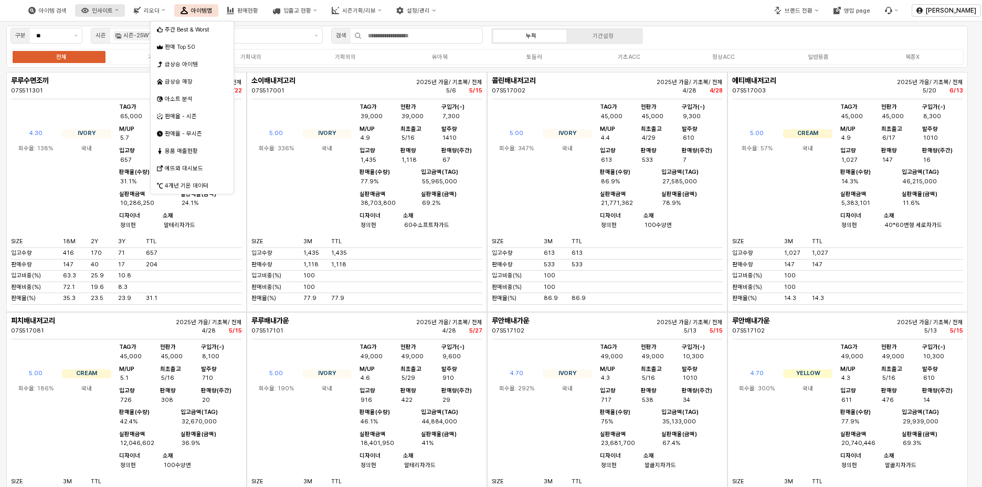
click at [125, 15] on button "인사이트" at bounding box center [100, 10] width 50 height 13
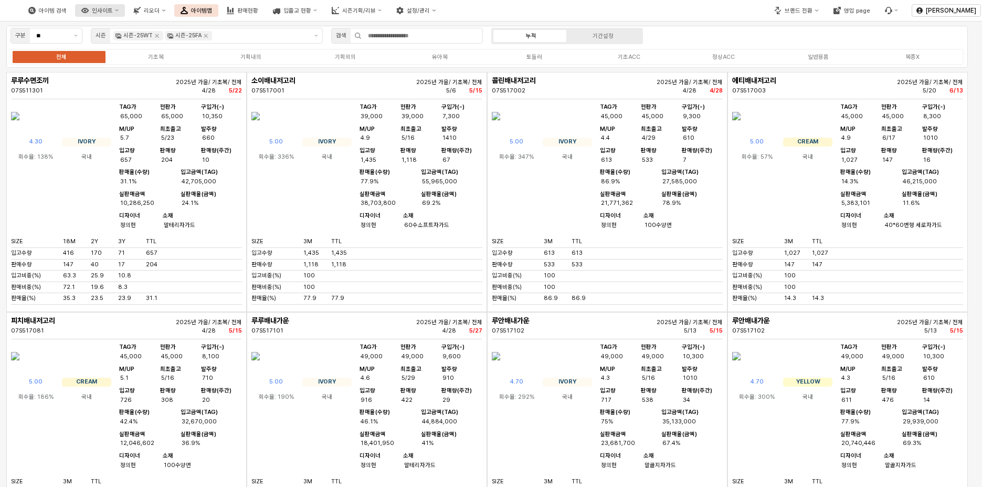
click at [125, 15] on button "인사이트" at bounding box center [100, 10] width 50 height 13
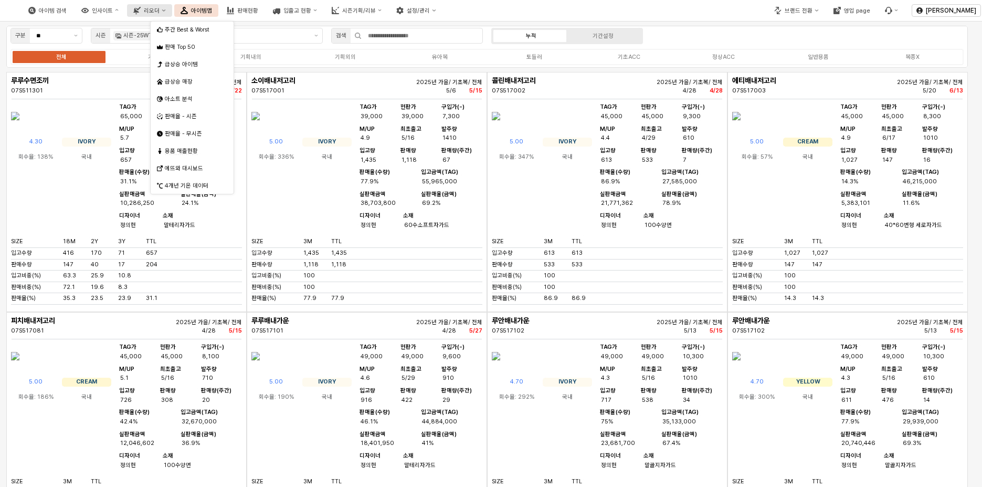
click at [172, 10] on button "리오더" at bounding box center [149, 10] width 45 height 13
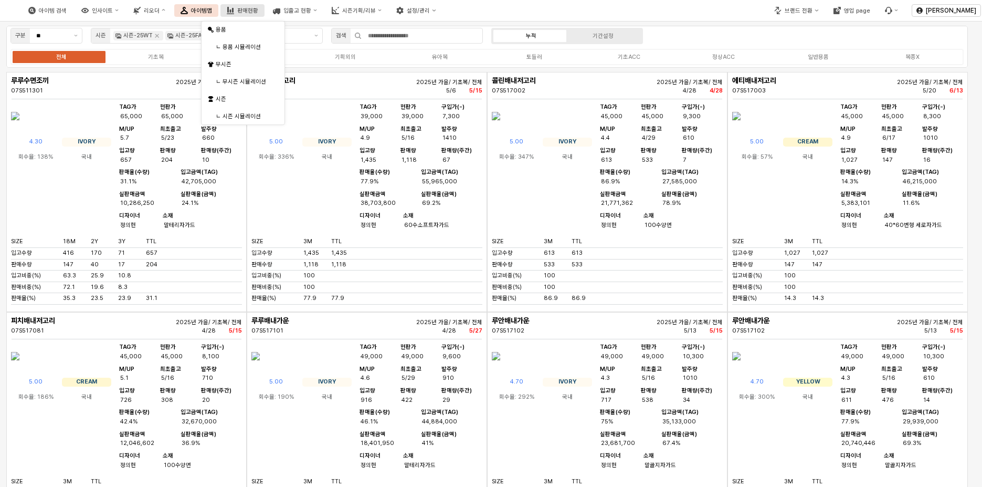
click at [265, 10] on button "판매현황" at bounding box center [242, 10] width 44 height 13
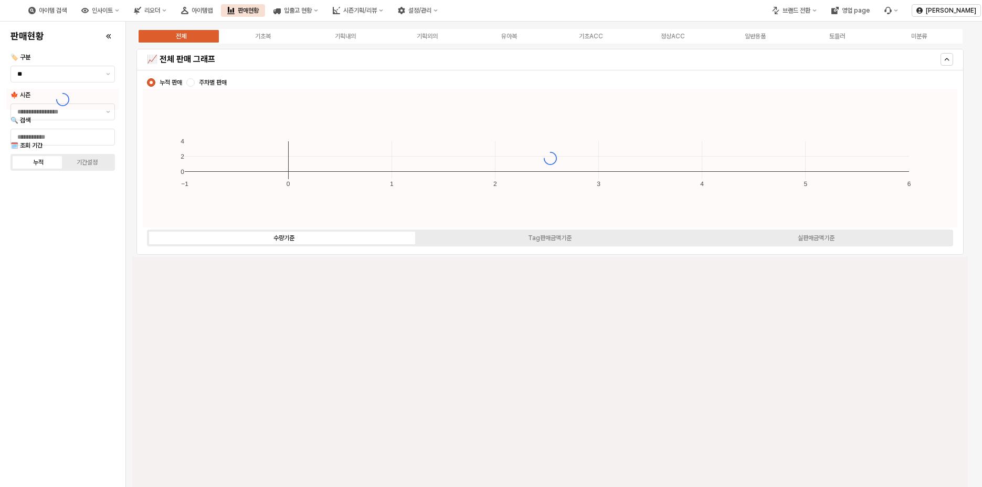
type input "****"
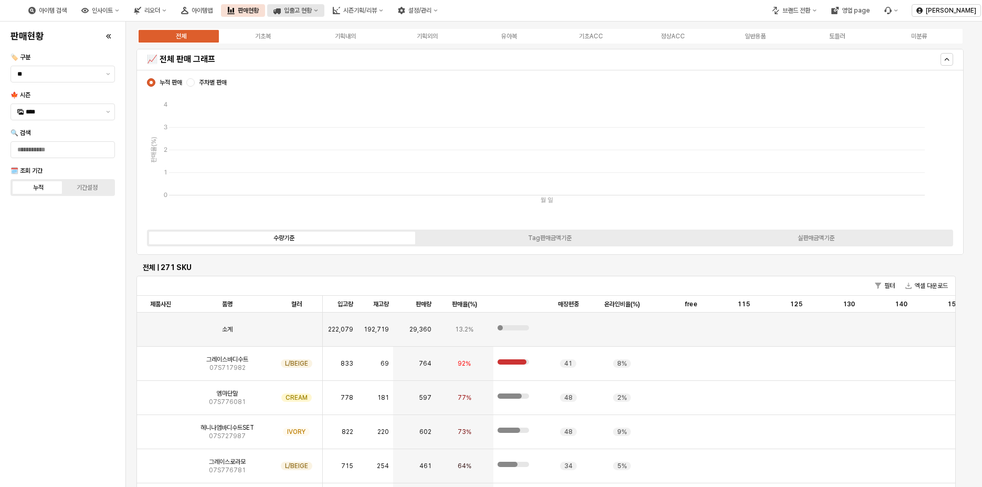
click at [312, 11] on div "입출고 현황" at bounding box center [298, 10] width 28 height 7
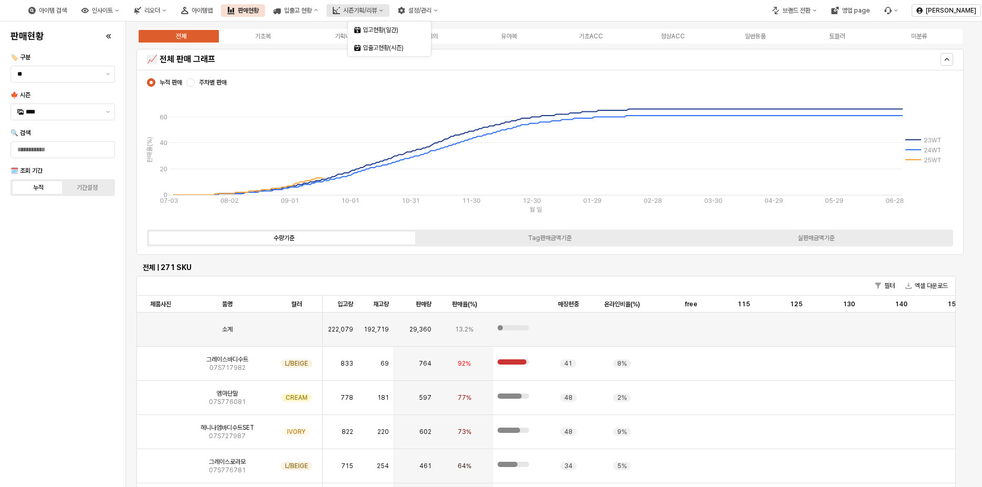
click at [377, 9] on div "시즌기획/리뷰" at bounding box center [360, 10] width 34 height 7
click at [160, 12] on div "리오더" at bounding box center [152, 10] width 16 height 7
click at [113, 8] on div "인사이트" at bounding box center [102, 10] width 21 height 7
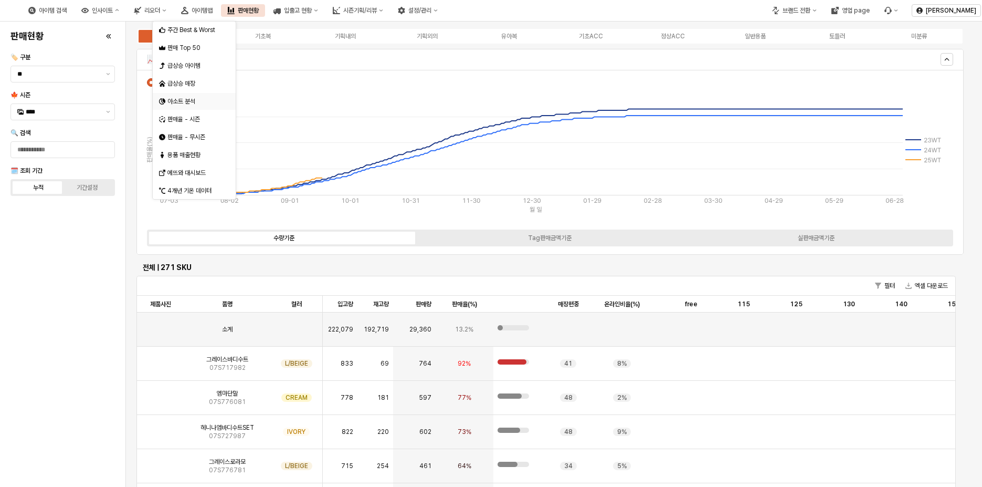
click at [196, 102] on div "아소트 분석" at bounding box center [195, 101] width 56 height 8
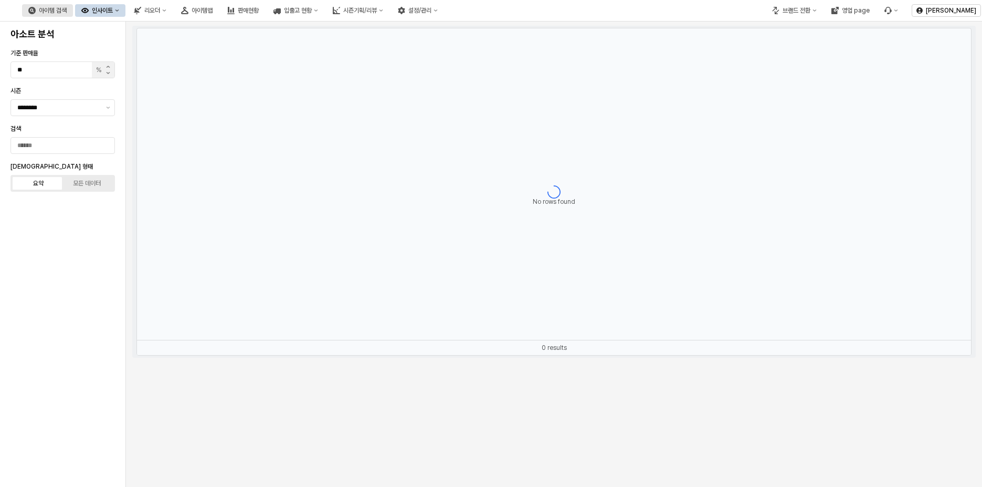
click at [67, 11] on div "아이템 검색" at bounding box center [53, 10] width 28 height 7
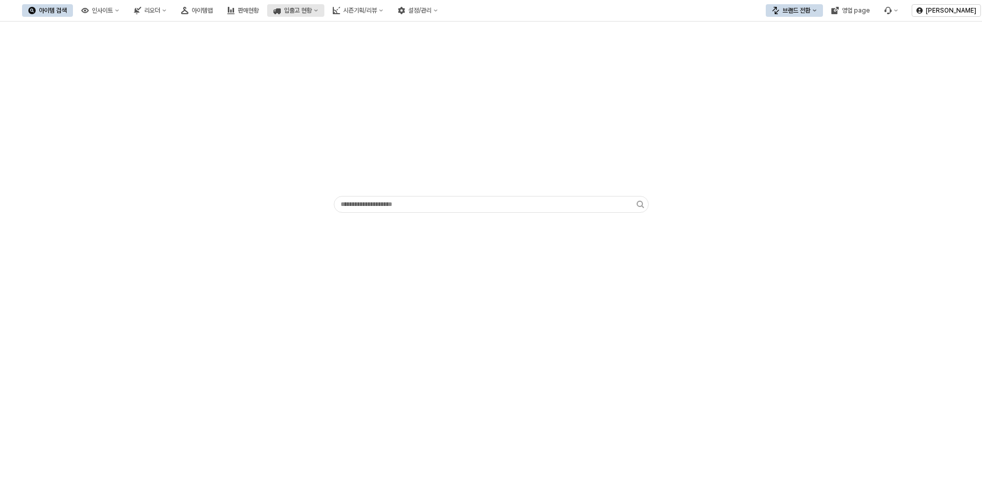
click at [312, 7] on div "입출고 현황" at bounding box center [298, 10] width 28 height 7
click at [377, 12] on div "시즌기획/리뷰" at bounding box center [360, 10] width 34 height 7
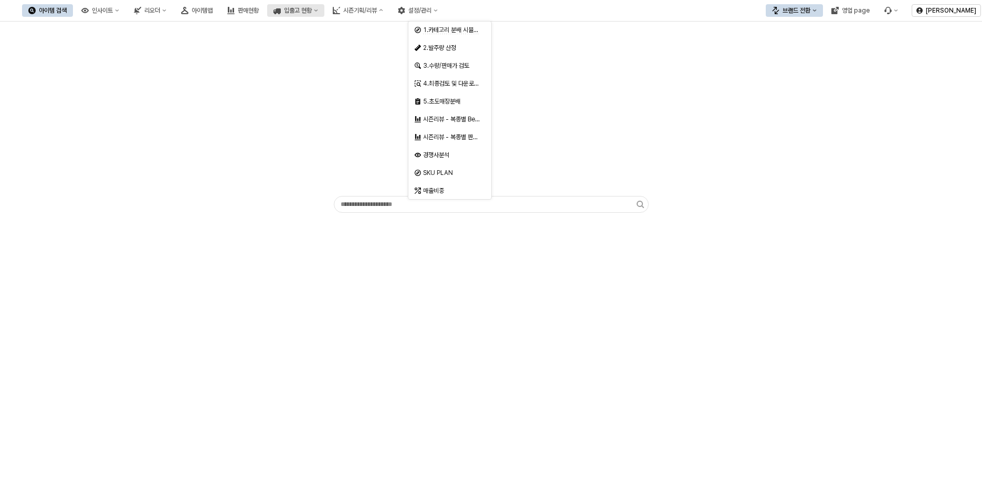
click at [312, 8] on div "입출고 현황" at bounding box center [298, 10] width 28 height 7
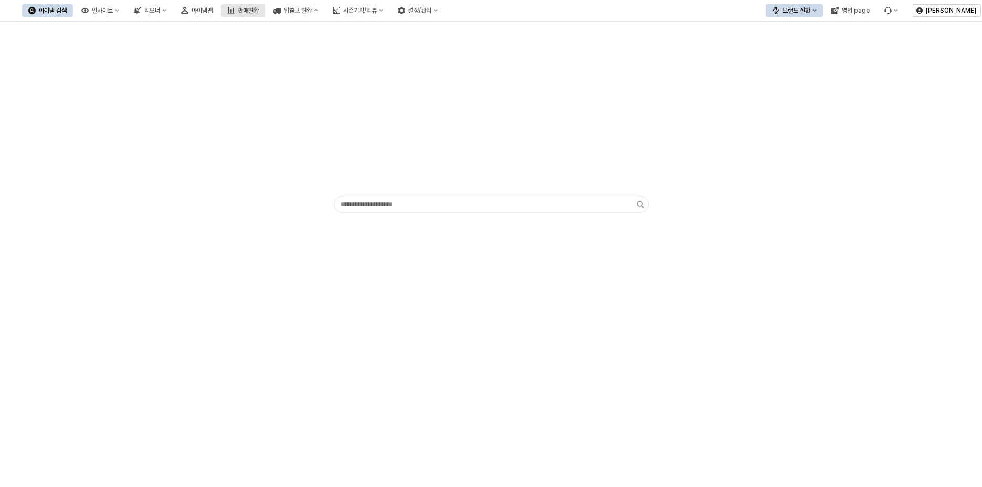
click at [235, 8] on icon "판매현황" at bounding box center [230, 10] width 7 height 7
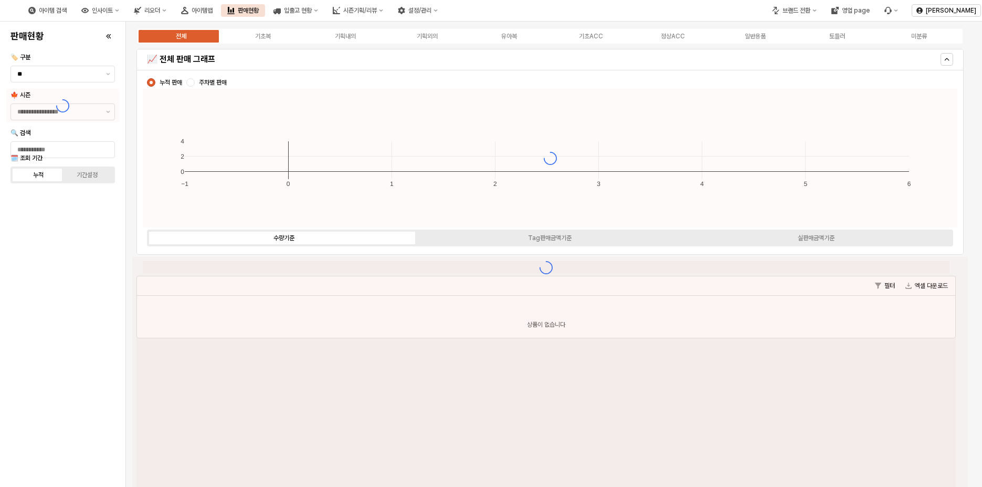
type input "****"
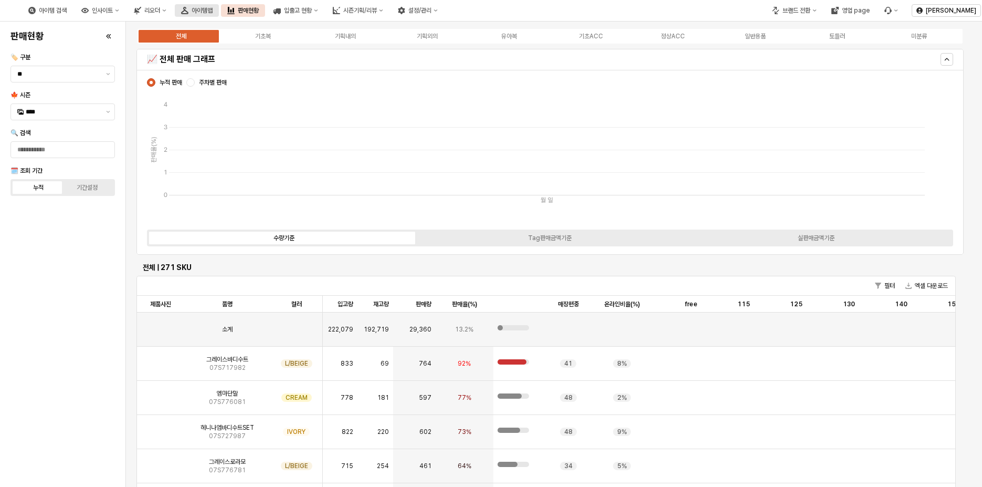
click at [213, 11] on div "아이템맵" at bounding box center [202, 10] width 21 height 7
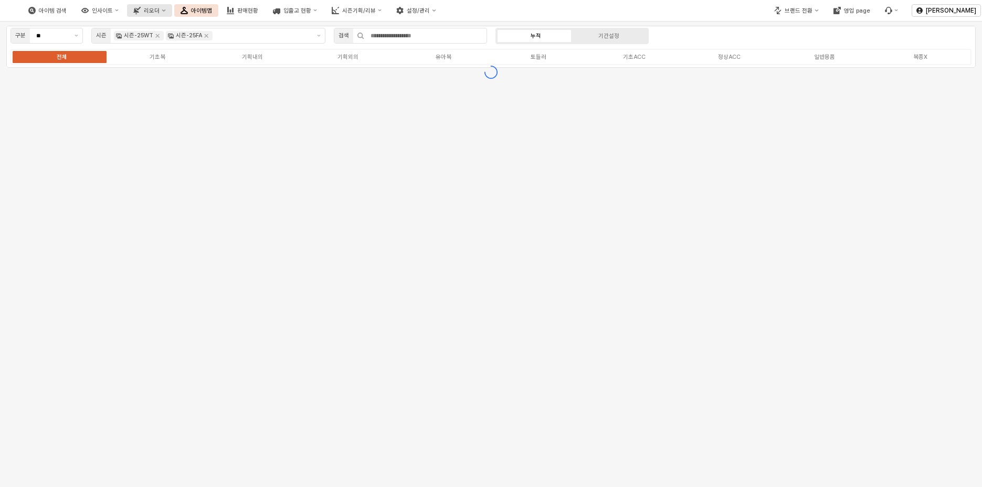
click at [172, 11] on button "리오더" at bounding box center [149, 10] width 45 height 13
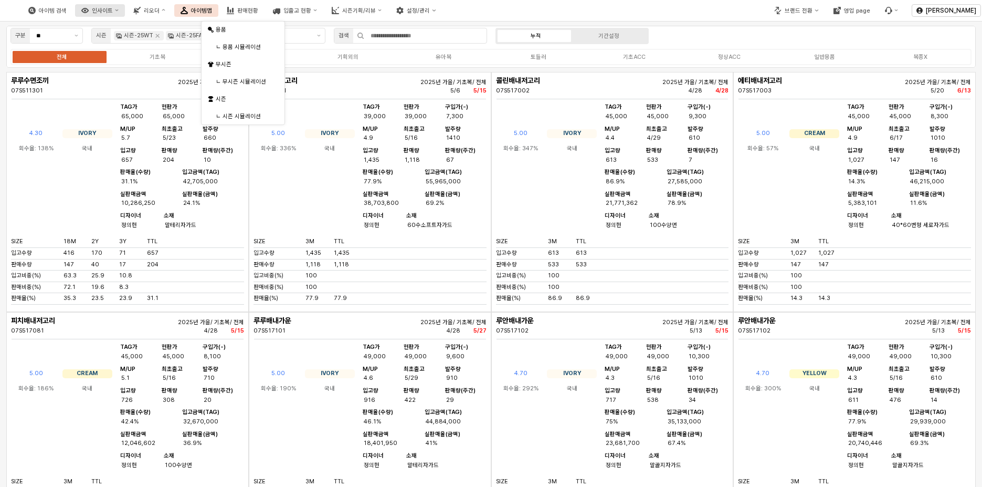
drag, startPoint x: 200, startPoint y: 10, endPoint x: 186, endPoint y: 12, distance: 14.2
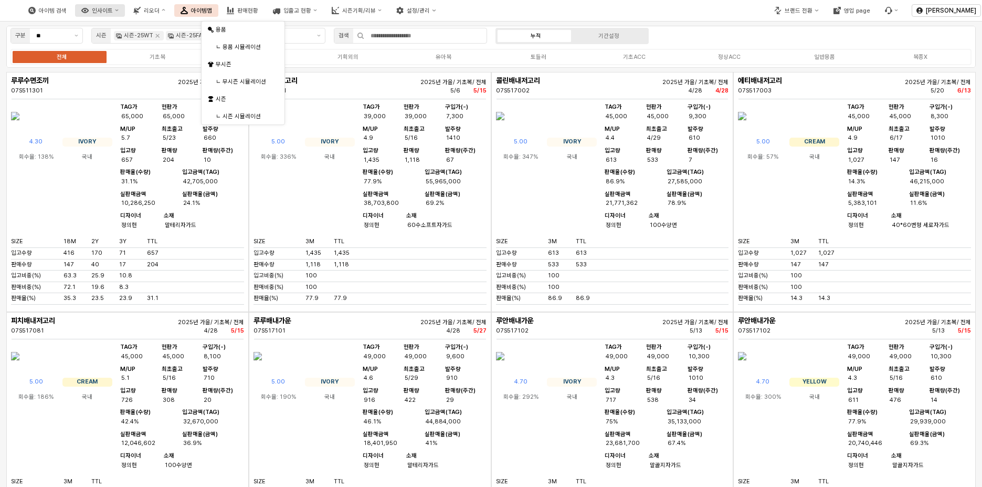
click at [199, 10] on div "아이템 검색 인사이트 리오더 아이템맵 판매현황 입출고 현황 시즌기획/리뷰 설정/관리" at bounding box center [232, 10] width 420 height 22
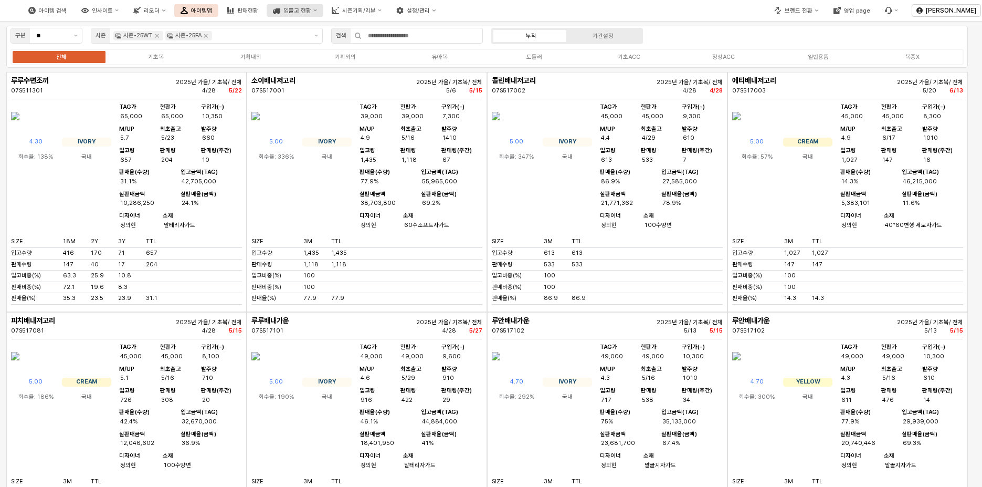
click at [311, 13] on div "입출고 현황" at bounding box center [297, 10] width 28 height 7
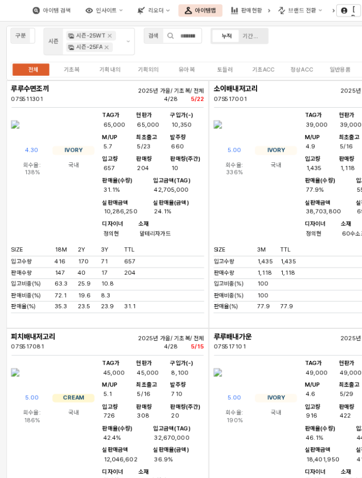
click at [420, 101] on div "구분 ** 시즌 시즌-25WT 시즌-25FA 검색 누적 기간설정 전체 기초복 기획내의 기획외의 유아복 토들러 기초ACC 정상ACC 일반용품 복…" at bounding box center [210, 250] width 420 height 456
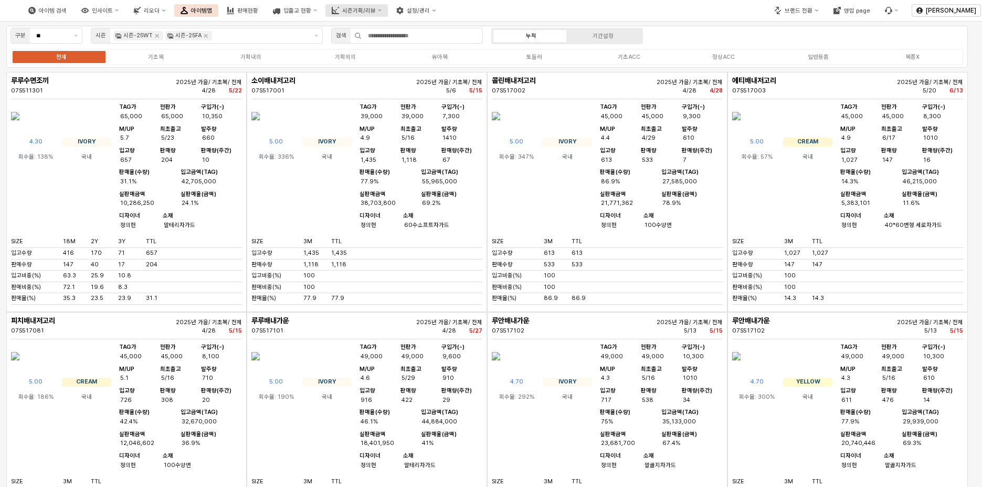
click at [376, 13] on div "시즌기획/리뷰" at bounding box center [359, 10] width 34 height 7
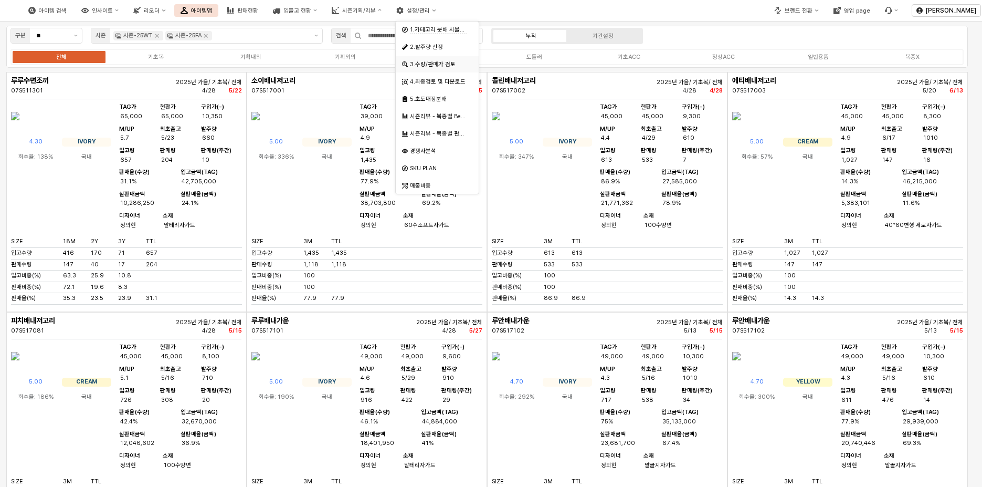
click at [436, 61] on div "3.수량/판매가 검토" at bounding box center [438, 64] width 57 height 8
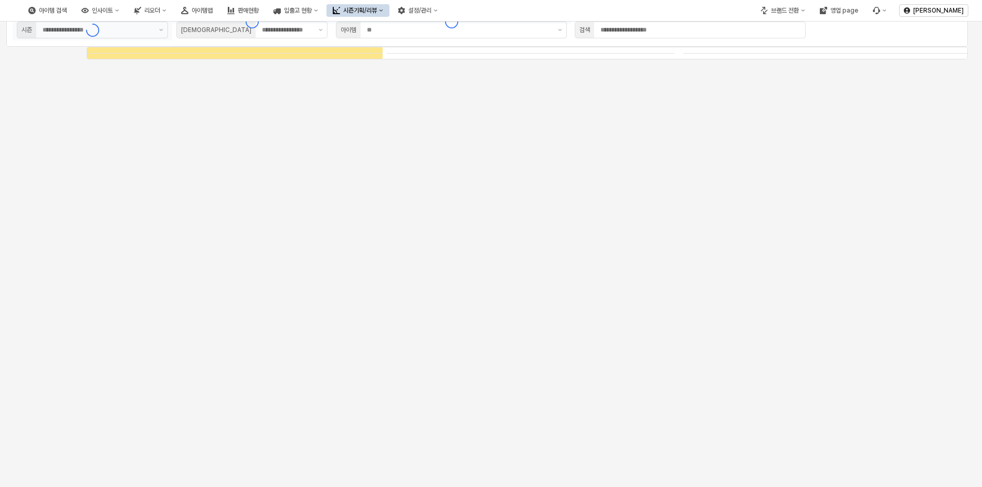
type input "****"
type input "***"
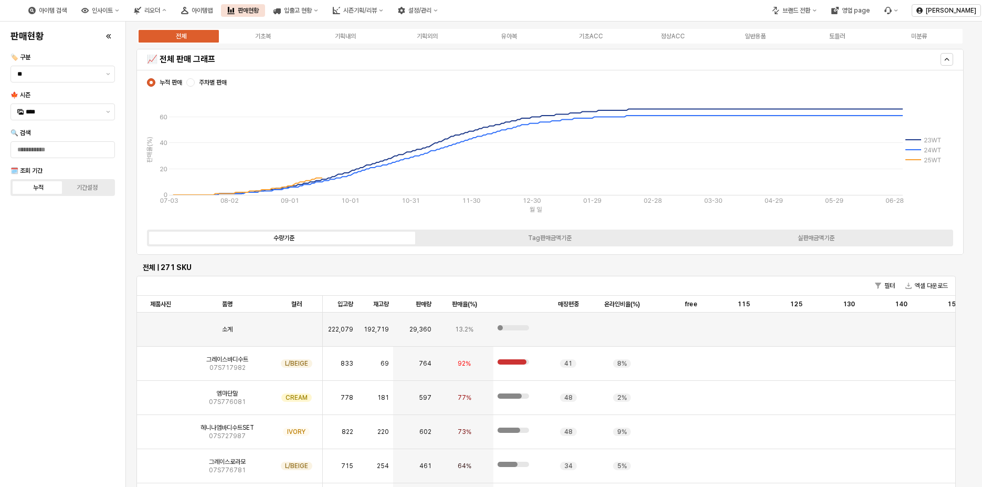
click at [125, 14] on button "인사이트" at bounding box center [100, 10] width 50 height 13
click at [73, 13] on button "아이템 검색" at bounding box center [47, 10] width 51 height 13
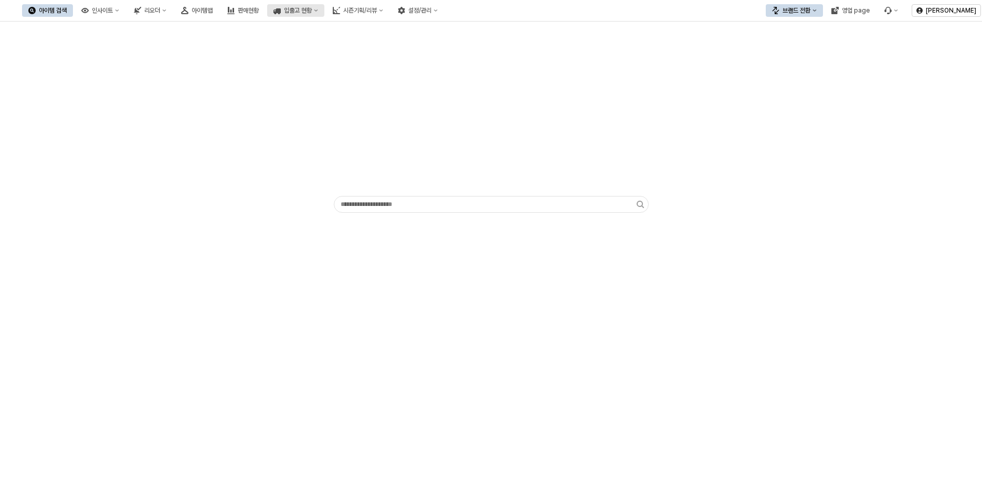
click at [312, 7] on div "입출고 현황" at bounding box center [298, 10] width 28 height 7
click at [390, 10] on button "시즌기획/리뷰" at bounding box center [358, 10] width 63 height 13
click at [444, 15] on button "설정/관리" at bounding box center [418, 10] width 52 height 13
click at [326, 2] on div "아이템 검색 인사이트 리오더 아이템맵 판매현황 입출고 현황 시즌기획/리뷰 설정/관리" at bounding box center [233, 10] width 422 height 22
click at [324, 5] on button "입출고 현황" at bounding box center [295, 10] width 57 height 13
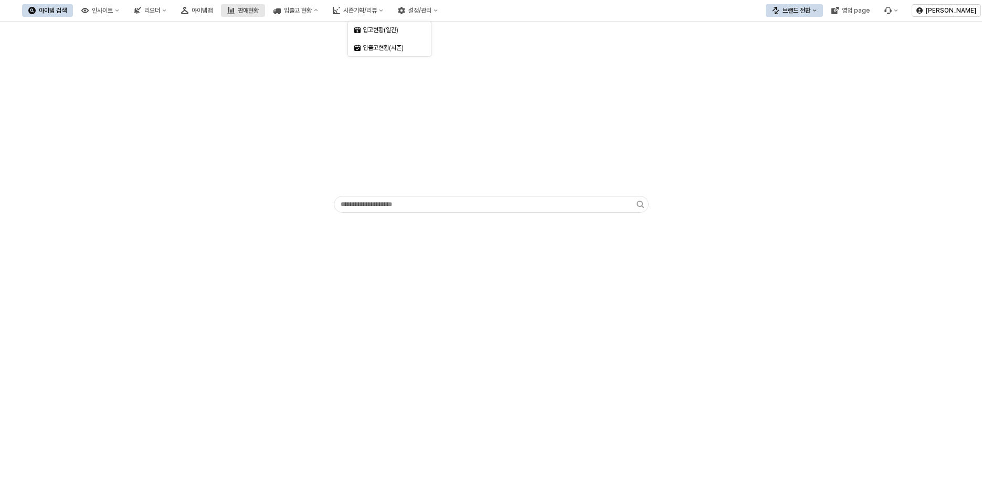
click at [265, 10] on button "판매현황" at bounding box center [243, 10] width 44 height 13
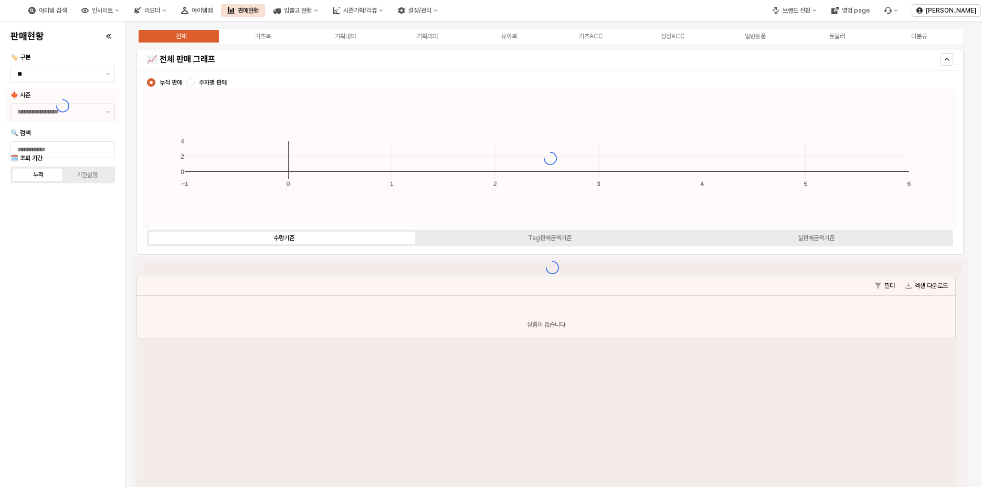
type input "****"
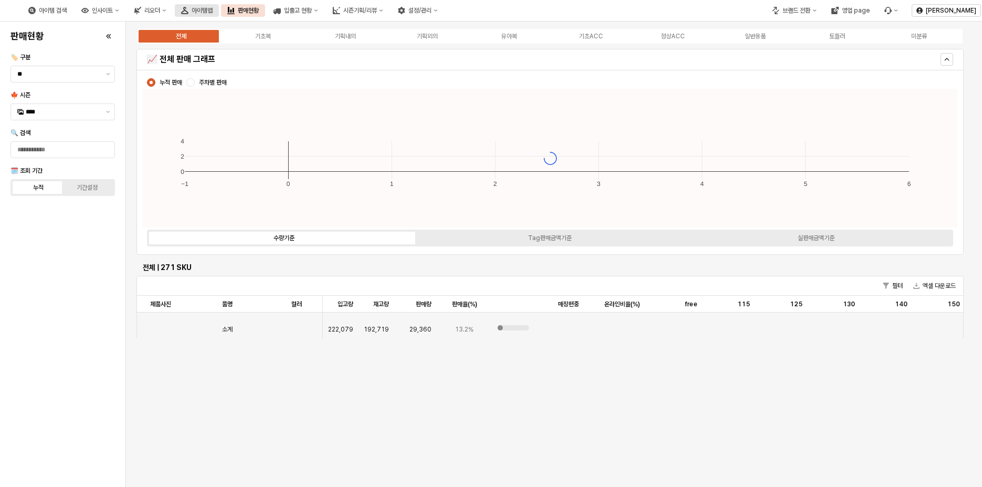
click at [213, 12] on div "아이템맵" at bounding box center [202, 10] width 21 height 7
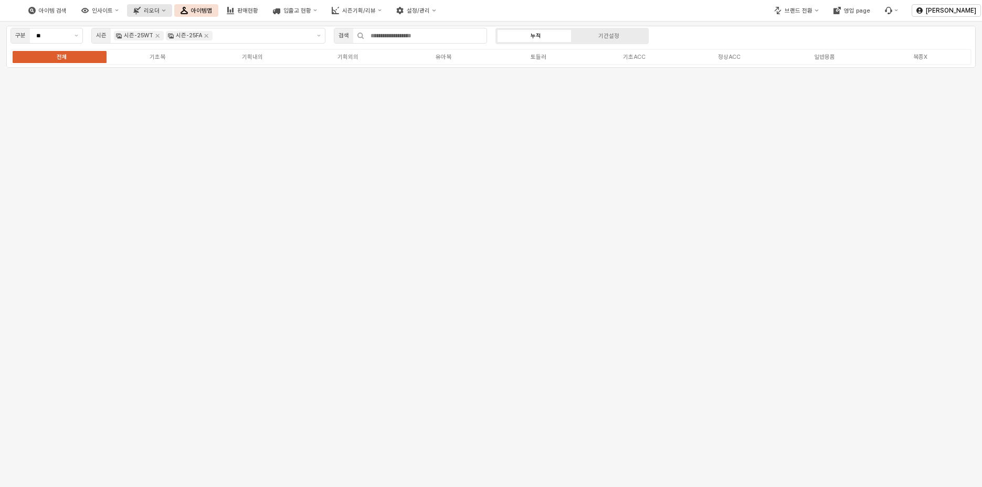
click at [172, 14] on button "리오더" at bounding box center [149, 10] width 45 height 13
click at [125, 15] on button "인사이트" at bounding box center [100, 10] width 50 height 13
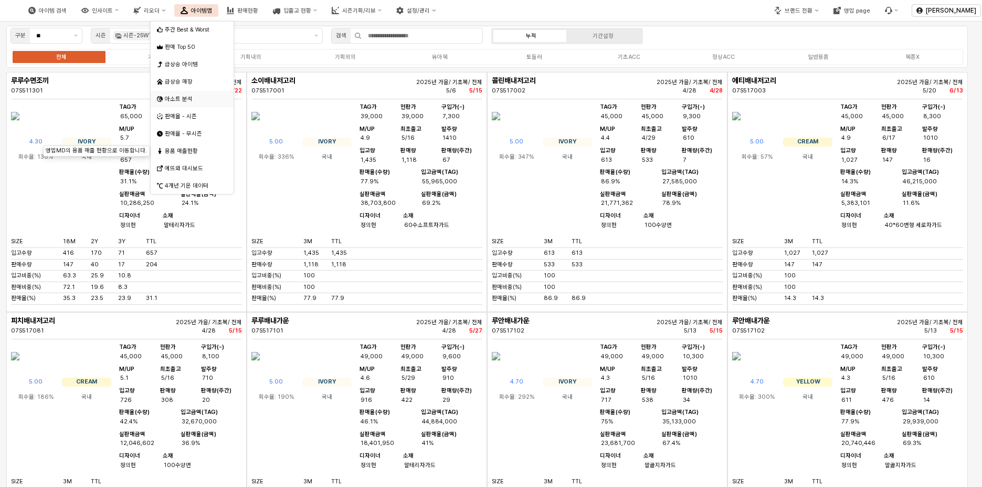
click at [191, 98] on div "아소트 분석" at bounding box center [193, 99] width 57 height 8
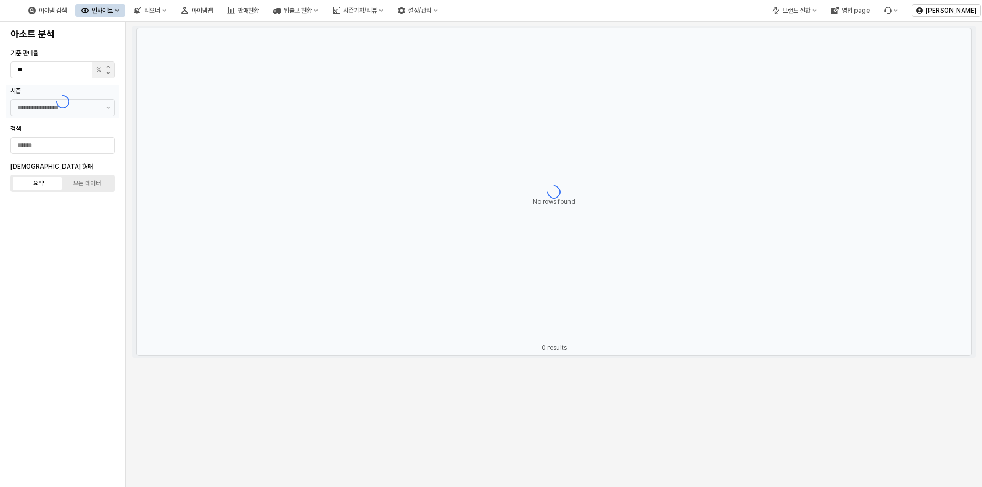
type input "********"
click at [73, 16] on button "아이템 검색" at bounding box center [47, 10] width 51 height 13
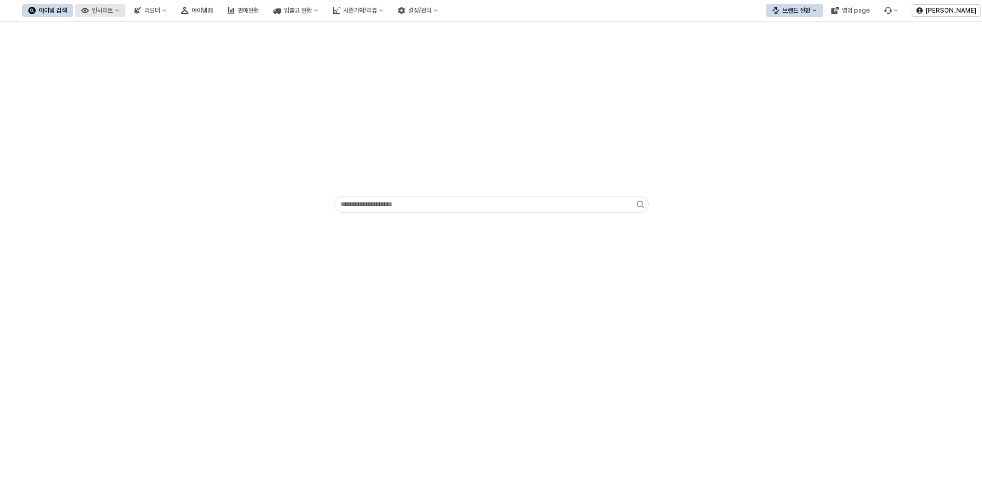
click at [125, 11] on button "인사이트" at bounding box center [100, 10] width 50 height 13
click at [173, 8] on button "리오더" at bounding box center [150, 10] width 45 height 13
click at [213, 10] on div "아이템맵" at bounding box center [202, 10] width 21 height 7
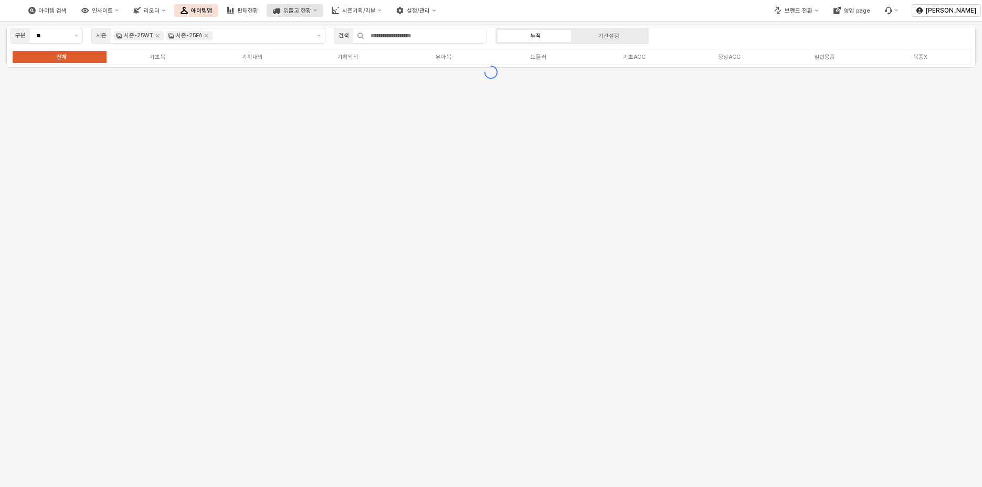
click at [323, 12] on button "입출고 현황" at bounding box center [295, 10] width 57 height 13
click at [265, 12] on button "판매현황" at bounding box center [242, 10] width 44 height 13
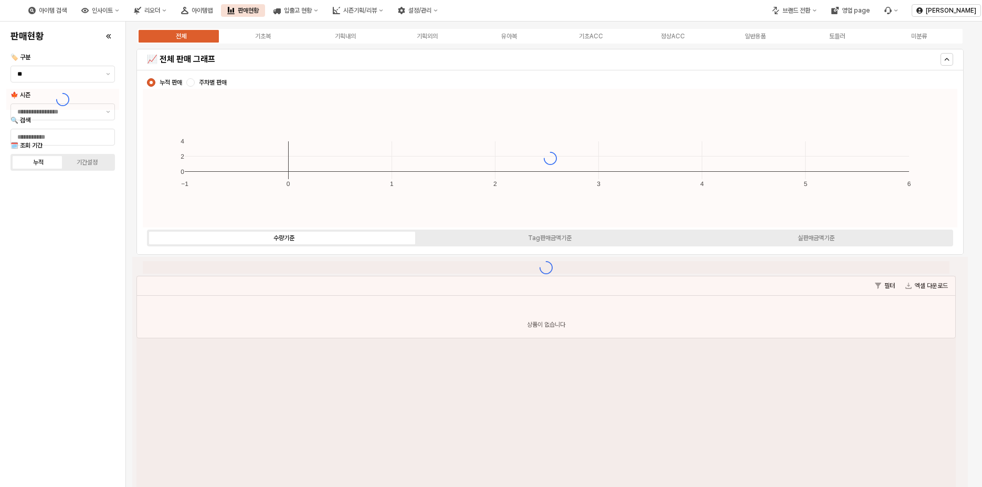
type input "****"
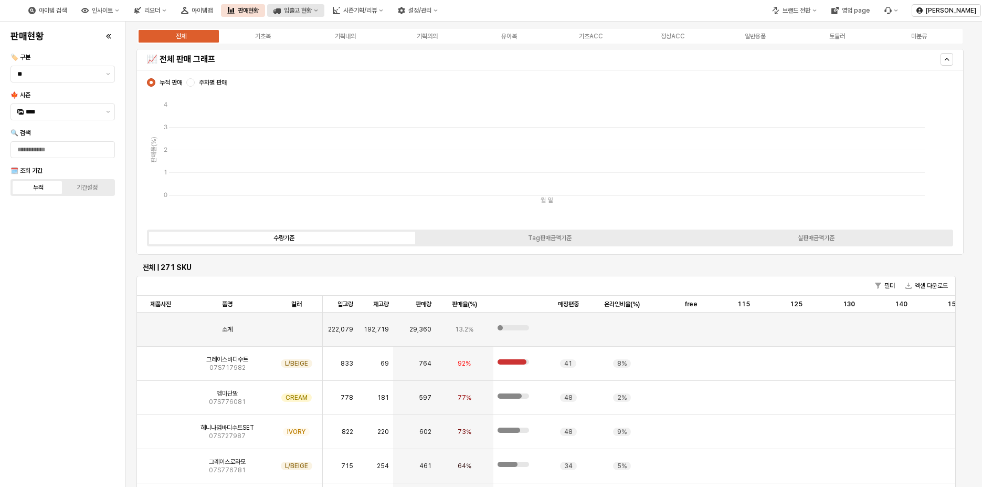
click at [312, 9] on div "입출고 현황" at bounding box center [298, 10] width 28 height 7
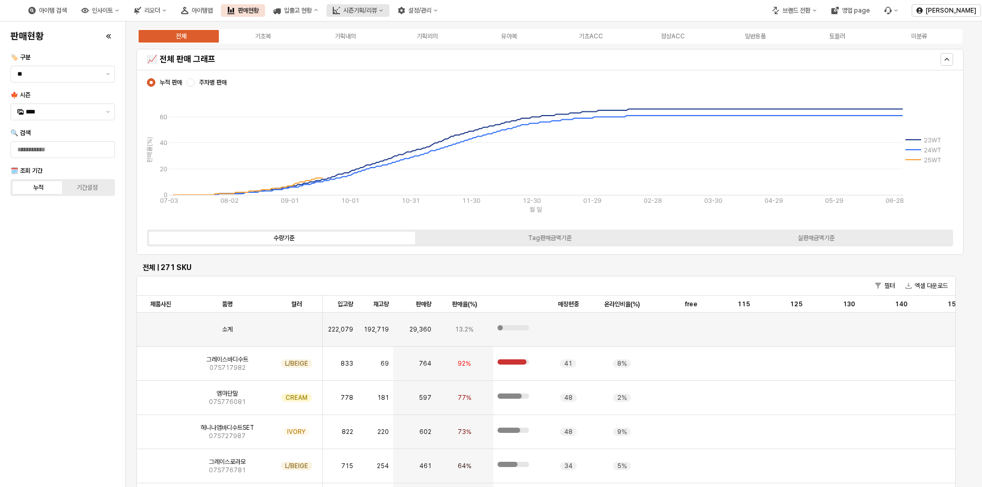
click at [377, 8] on div "시즌기획/리뷰" at bounding box center [360, 10] width 34 height 7
click at [188, 14] on icon "아이템맵" at bounding box center [184, 10] width 7 height 7
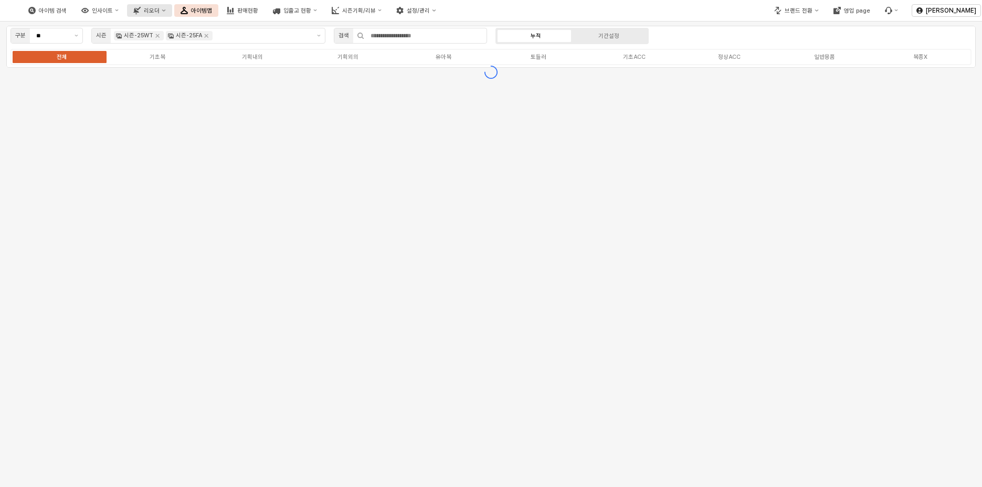
click at [160, 14] on div "리오더" at bounding box center [152, 10] width 16 height 7
click at [125, 13] on button "인사이트" at bounding box center [100, 10] width 50 height 13
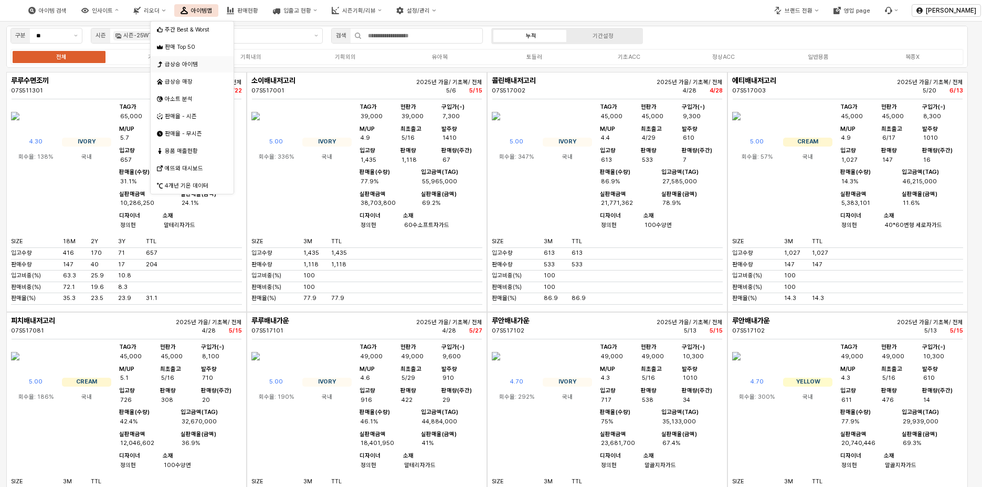
click at [186, 65] on div "급상승 아이템" at bounding box center [193, 64] width 57 height 8
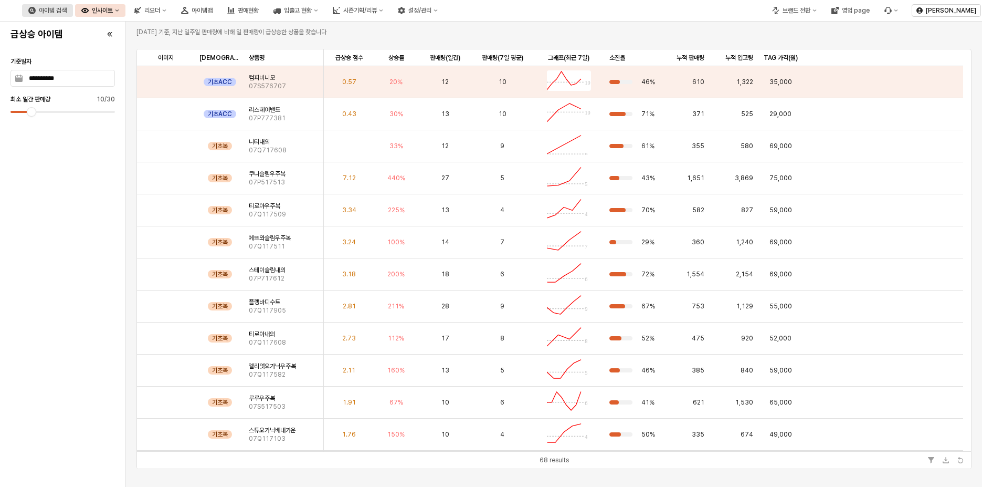
click at [73, 12] on button "아이템 검색" at bounding box center [47, 10] width 51 height 13
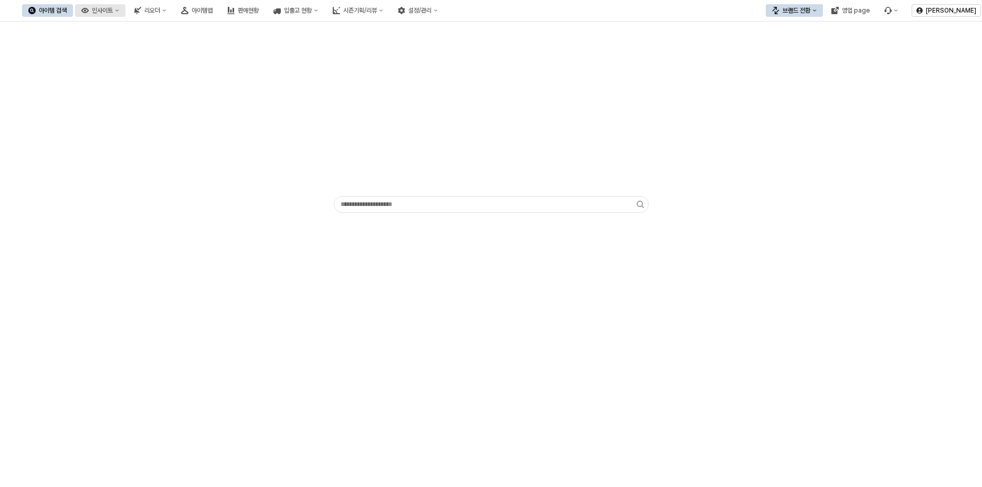
click at [113, 9] on div "인사이트" at bounding box center [102, 10] width 21 height 7
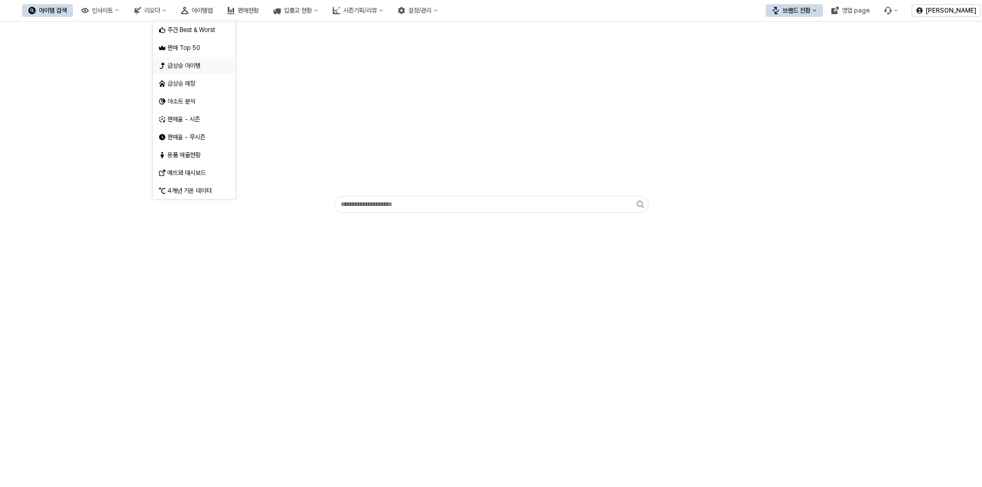
click at [185, 62] on div "급상승 아이템" at bounding box center [195, 65] width 56 height 8
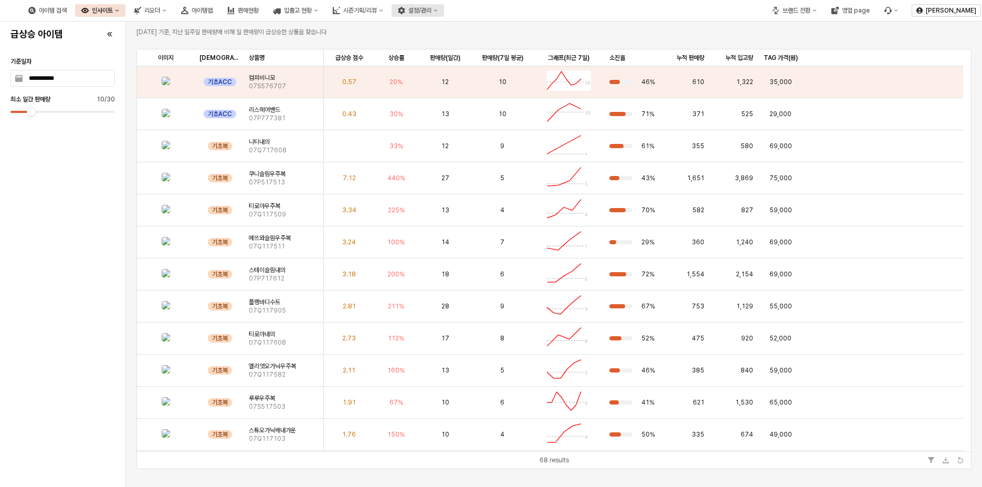
click at [444, 11] on button "설정/관리" at bounding box center [418, 10] width 52 height 13
click at [444, 17] on div "아이템 검색 인사이트 리오더 아이템맵 판매현황 입출고 현황 시즌기획/리뷰 설정/관리" at bounding box center [233, 10] width 422 height 22
click at [390, 15] on button "시즌기획/리뷰" at bounding box center [358, 10] width 63 height 13
click at [408, 17] on div "아이템 검색 인사이트 리오더 아이템맵 판매현황 입출고 현황 시즌기획/리뷰 설정/관리" at bounding box center [233, 10] width 422 height 22
click at [312, 12] on div "입출고 현황" at bounding box center [298, 10] width 28 height 7
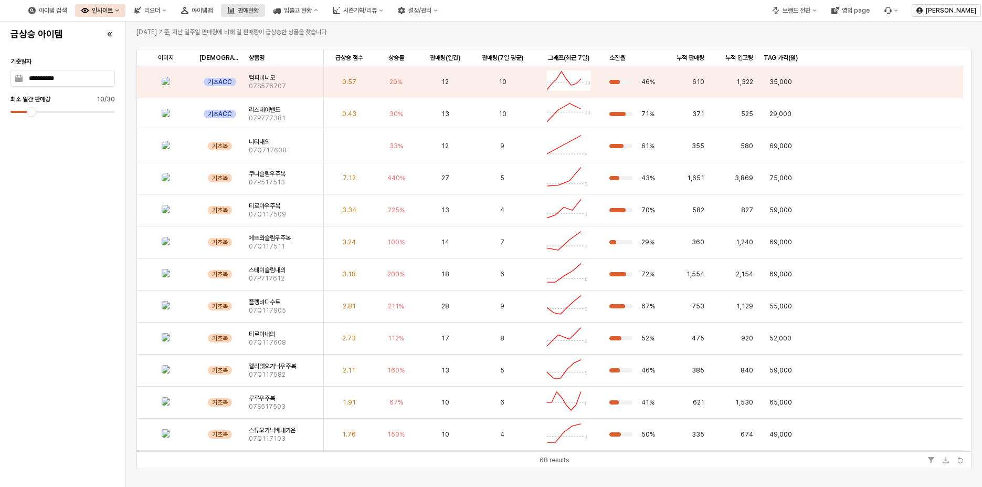
click at [265, 12] on button "판매현황" at bounding box center [243, 10] width 44 height 13
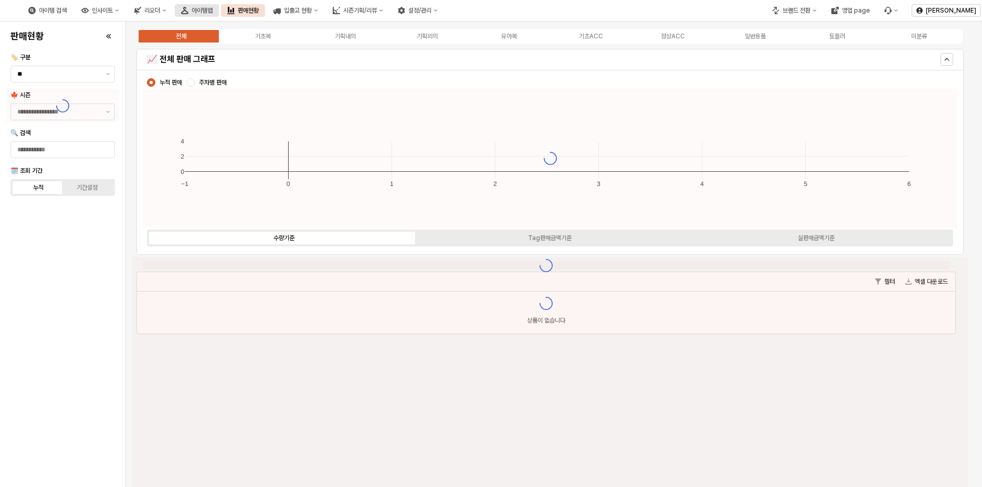
type input "****"
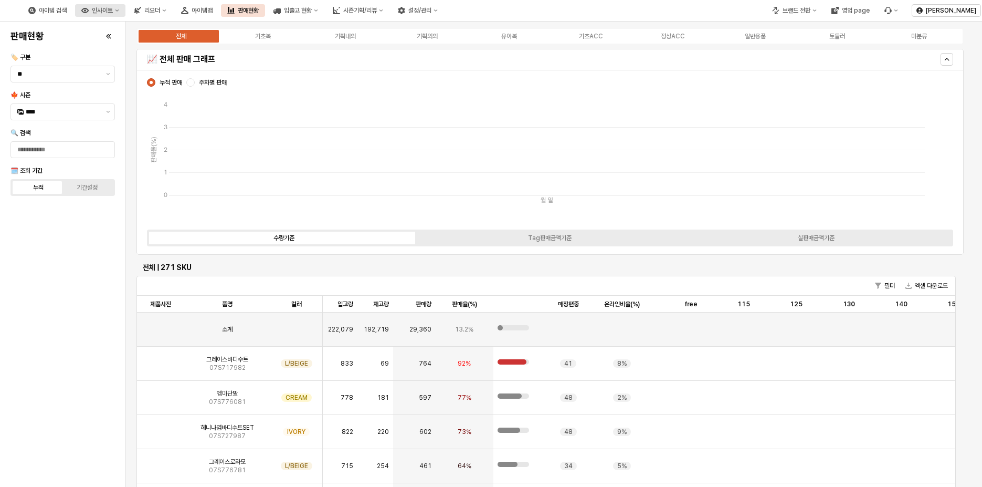
click at [125, 9] on button "인사이트" at bounding box center [100, 10] width 50 height 13
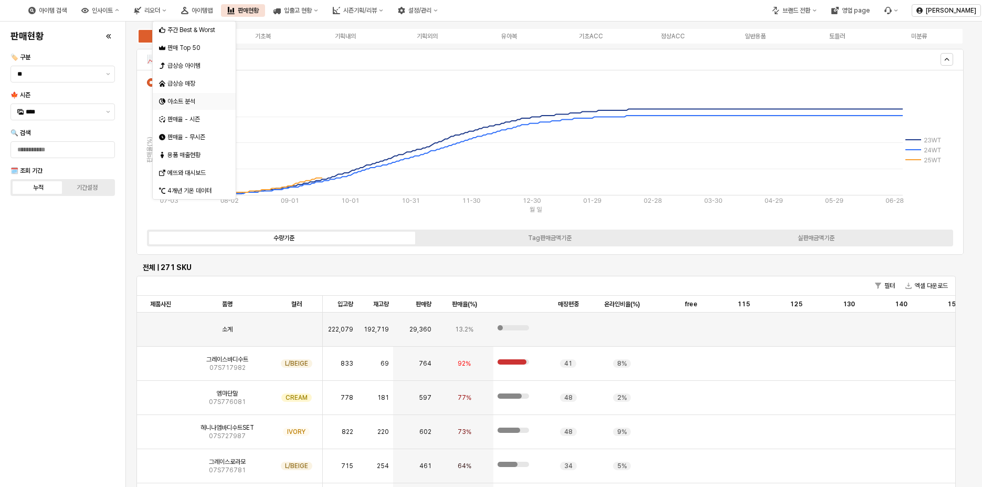
click at [192, 104] on div "아소트 분석" at bounding box center [195, 101] width 56 height 8
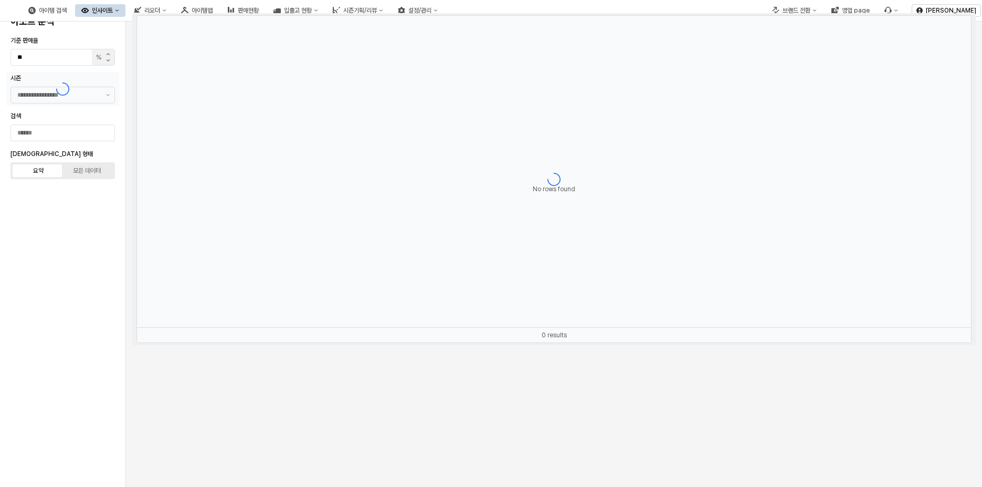
type input "********"
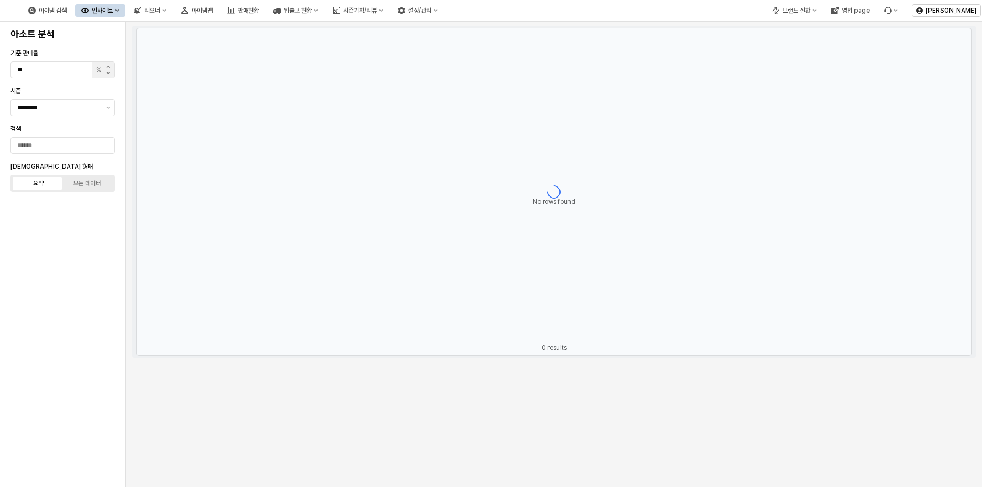
click at [125, 10] on button "인사이트" at bounding box center [100, 10] width 50 height 13
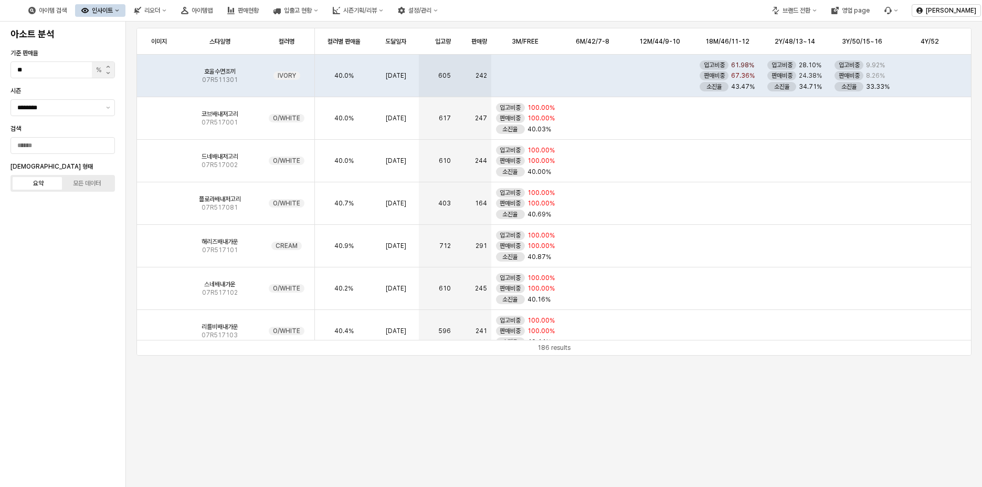
click at [125, 13] on button "인사이트" at bounding box center [100, 10] width 50 height 13
click at [160, 7] on div "리오더" at bounding box center [152, 10] width 16 height 7
click at [213, 9] on div "아이템맵" at bounding box center [202, 10] width 21 height 7
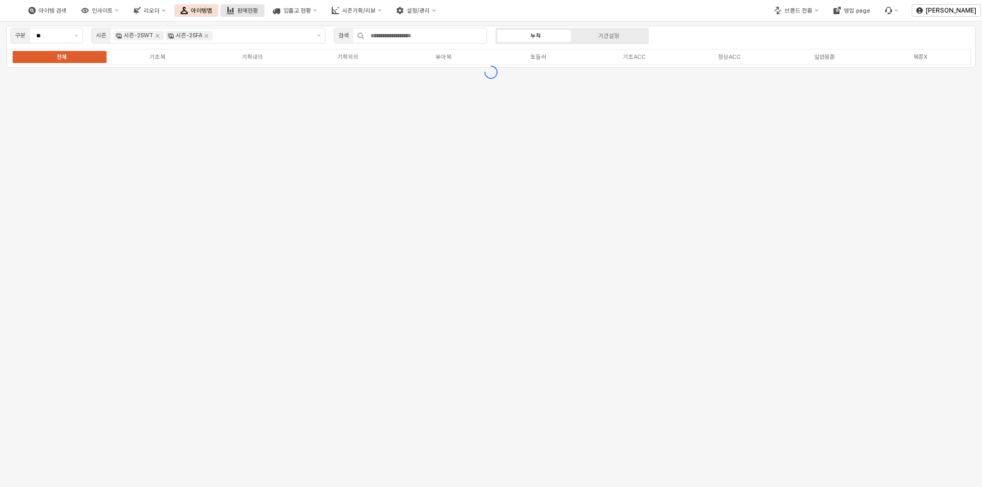
click at [258, 13] on div "판매현황" at bounding box center [247, 10] width 21 height 7
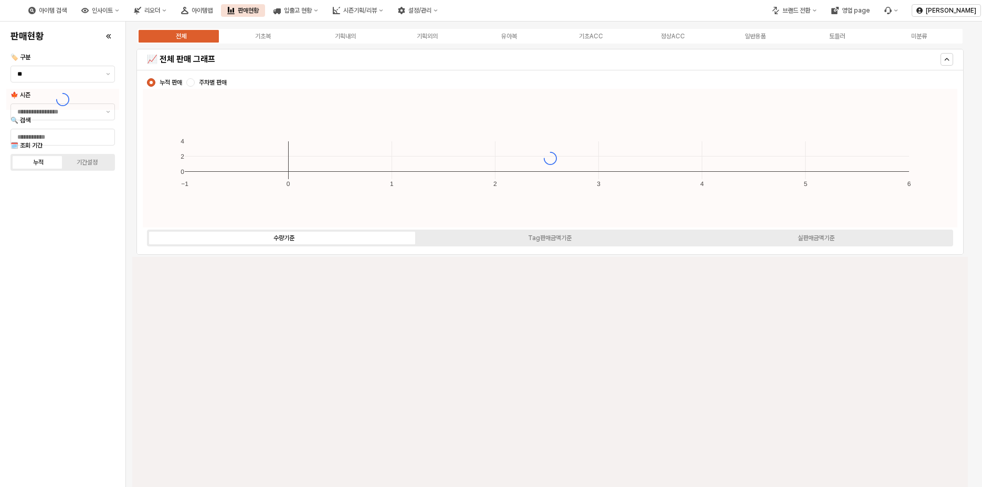
type input "****"
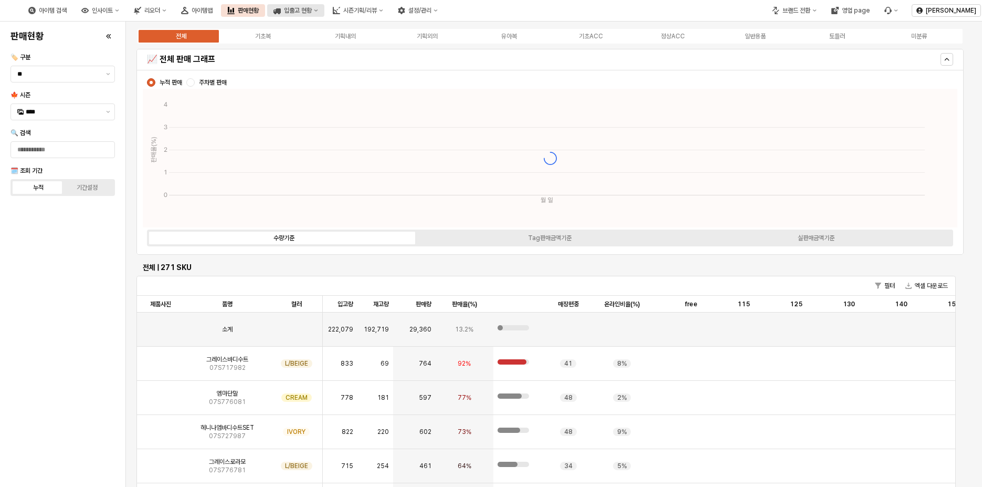
click at [312, 8] on div "입출고 현황" at bounding box center [298, 10] width 28 height 7
click at [377, 9] on div "시즌기획/리뷰" at bounding box center [360, 10] width 34 height 7
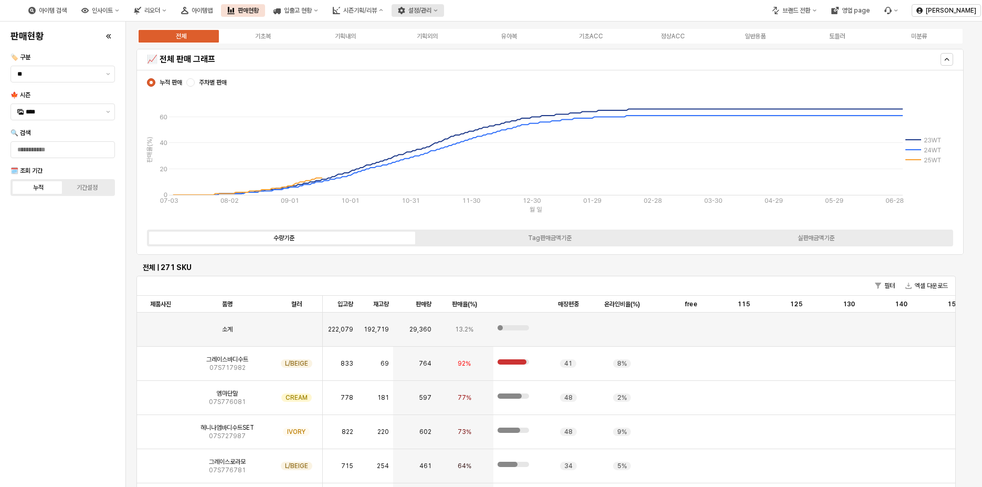
click at [432, 7] on div "설정/관리" at bounding box center [419, 10] width 23 height 7
click at [125, 15] on button "인사이트" at bounding box center [100, 10] width 50 height 13
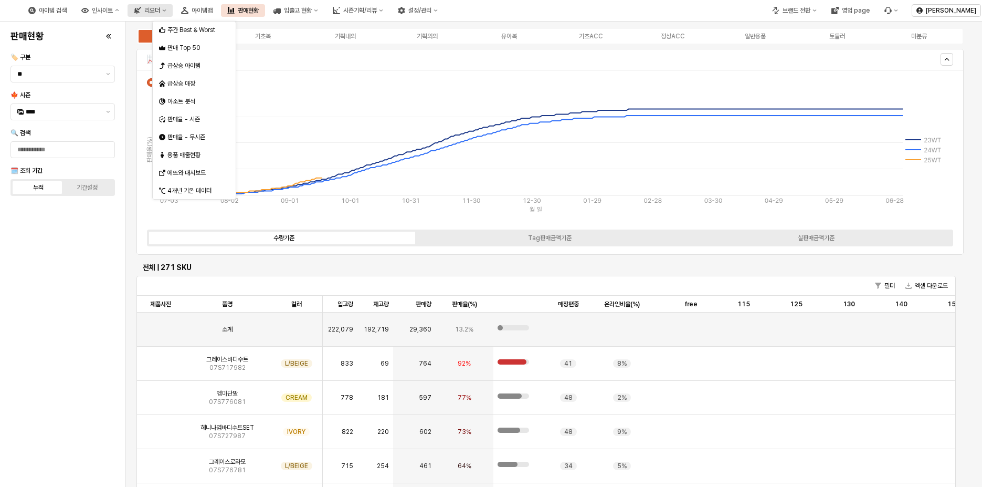
click at [173, 16] on button "리오더" at bounding box center [150, 10] width 45 height 13
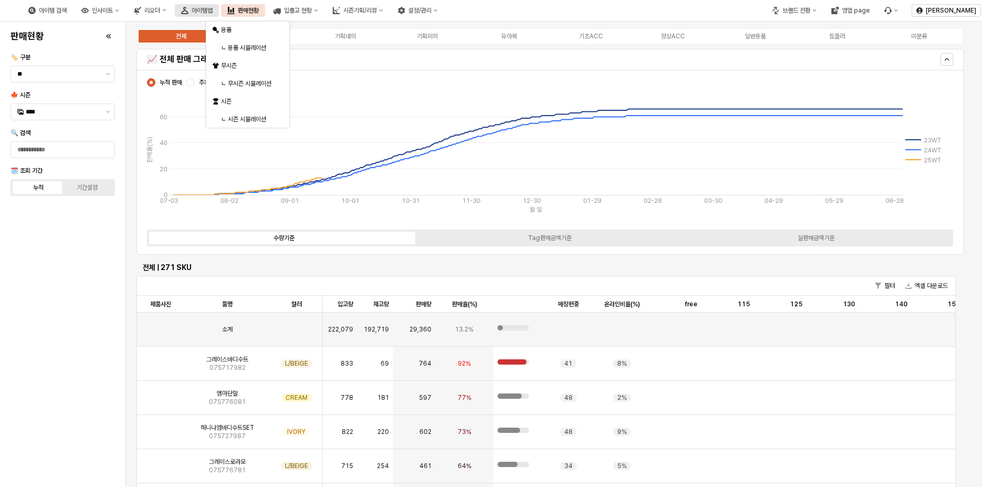
click at [213, 10] on div "아이템맵" at bounding box center [202, 10] width 21 height 7
